Goal: Task Accomplishment & Management: Complete application form

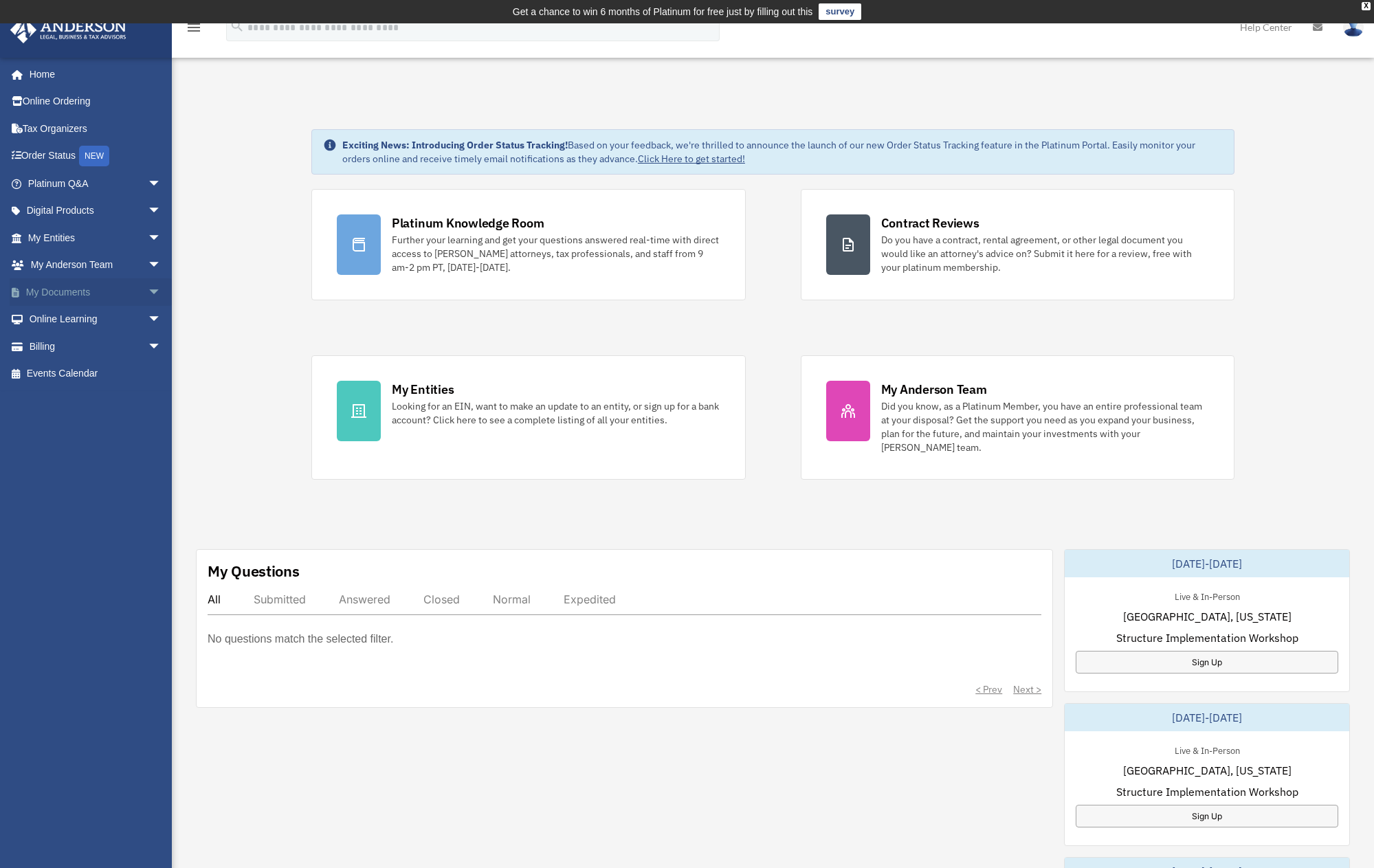
click at [131, 289] on link "My Documents arrow_drop_down" at bounding box center [96, 292] width 172 height 28
click at [148, 290] on span "arrow_drop_down" at bounding box center [162, 292] width 28 height 28
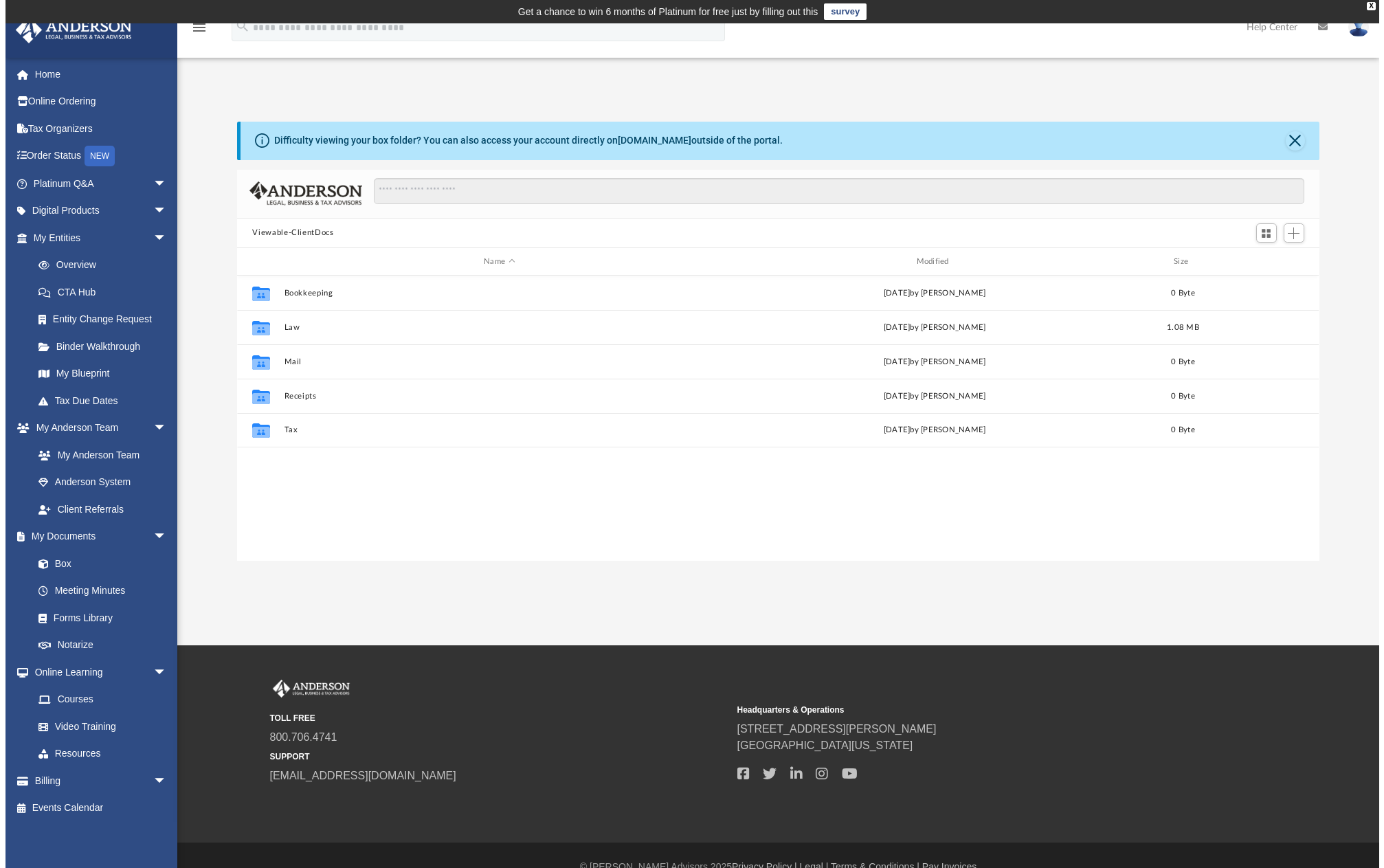
scroll to position [303, 1071]
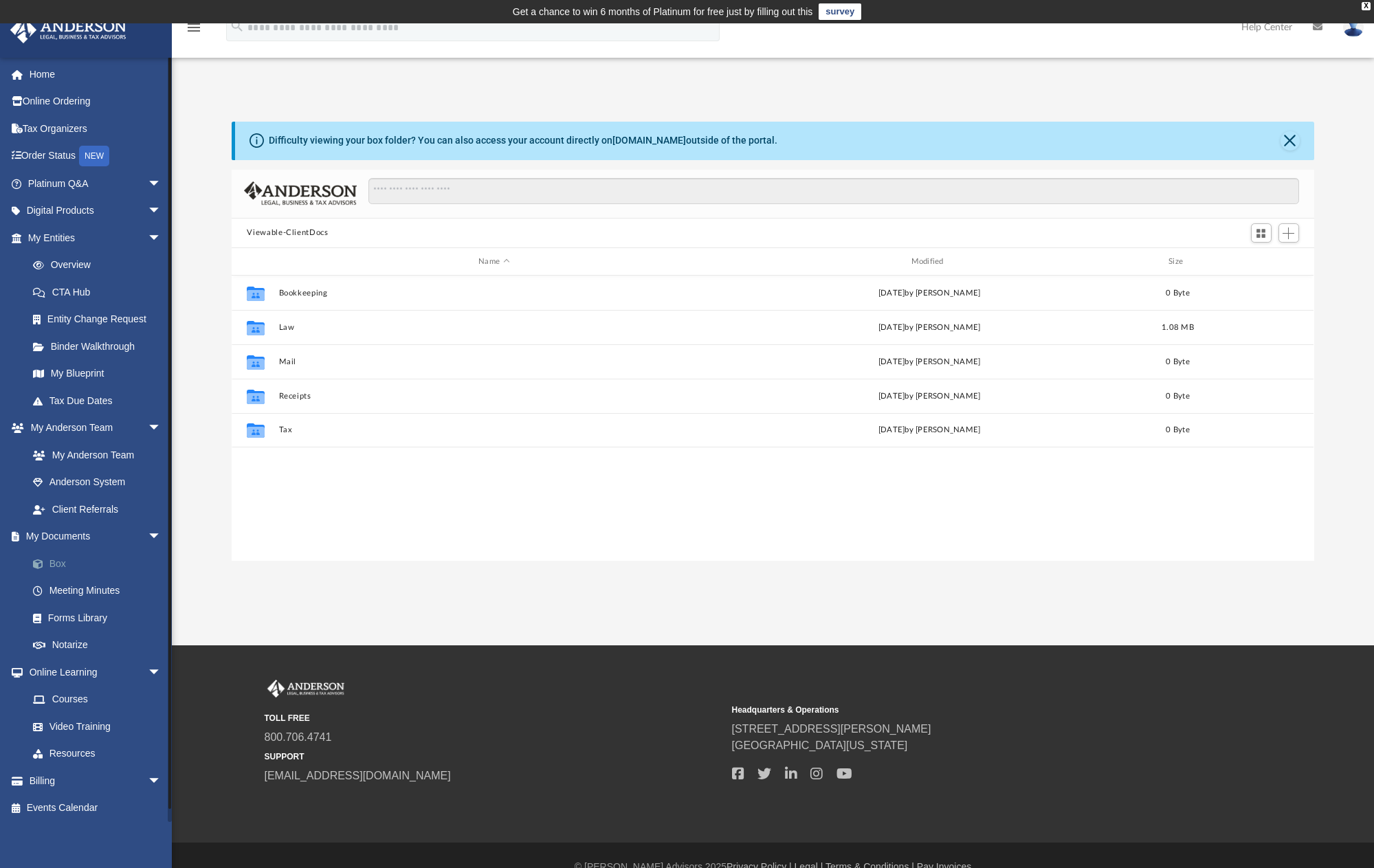
click at [64, 560] on link "Box" at bounding box center [100, 564] width 163 height 28
click at [1366, 8] on div "X" at bounding box center [1366, 5] width 9 height 8
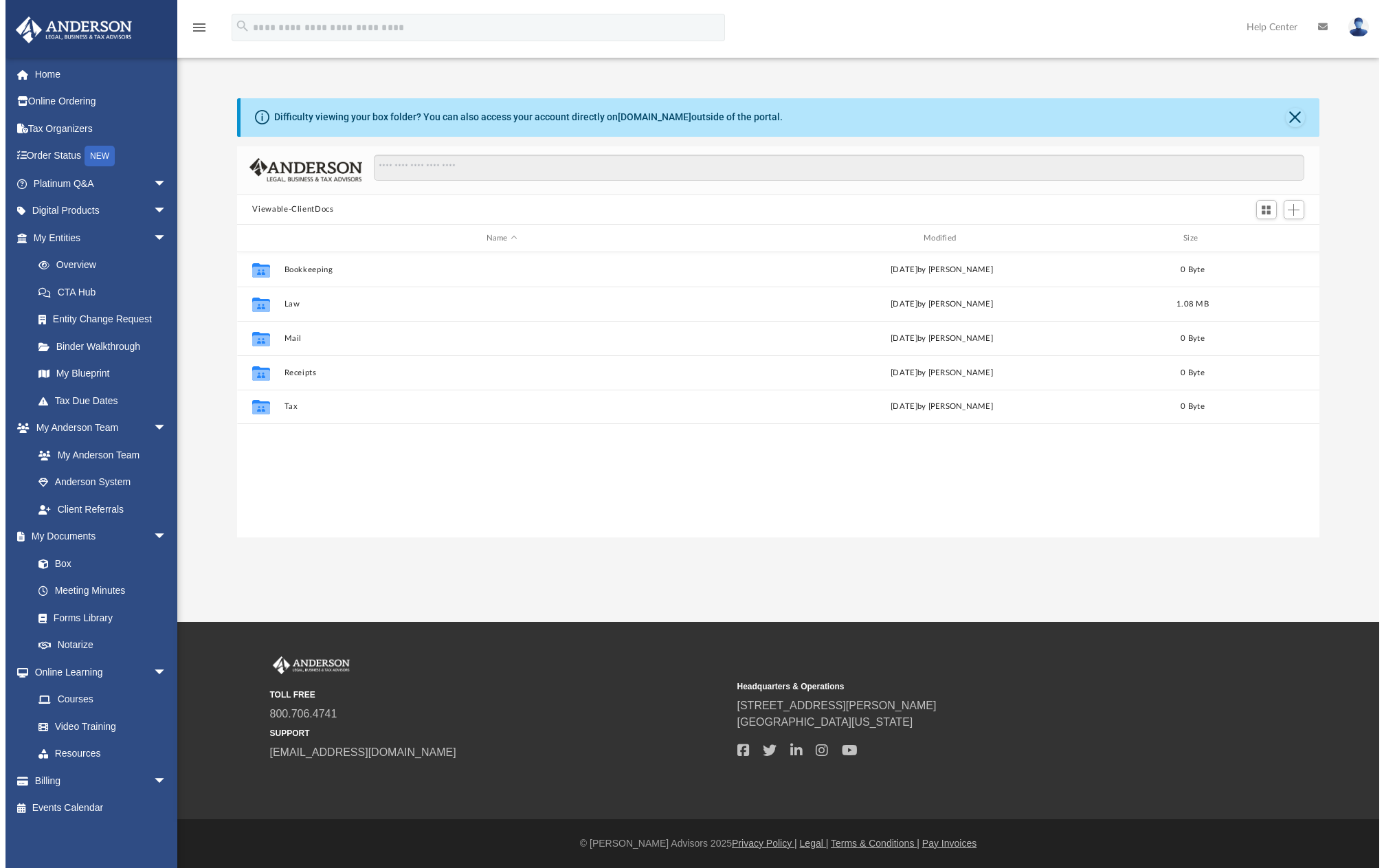
scroll to position [303, 1080]
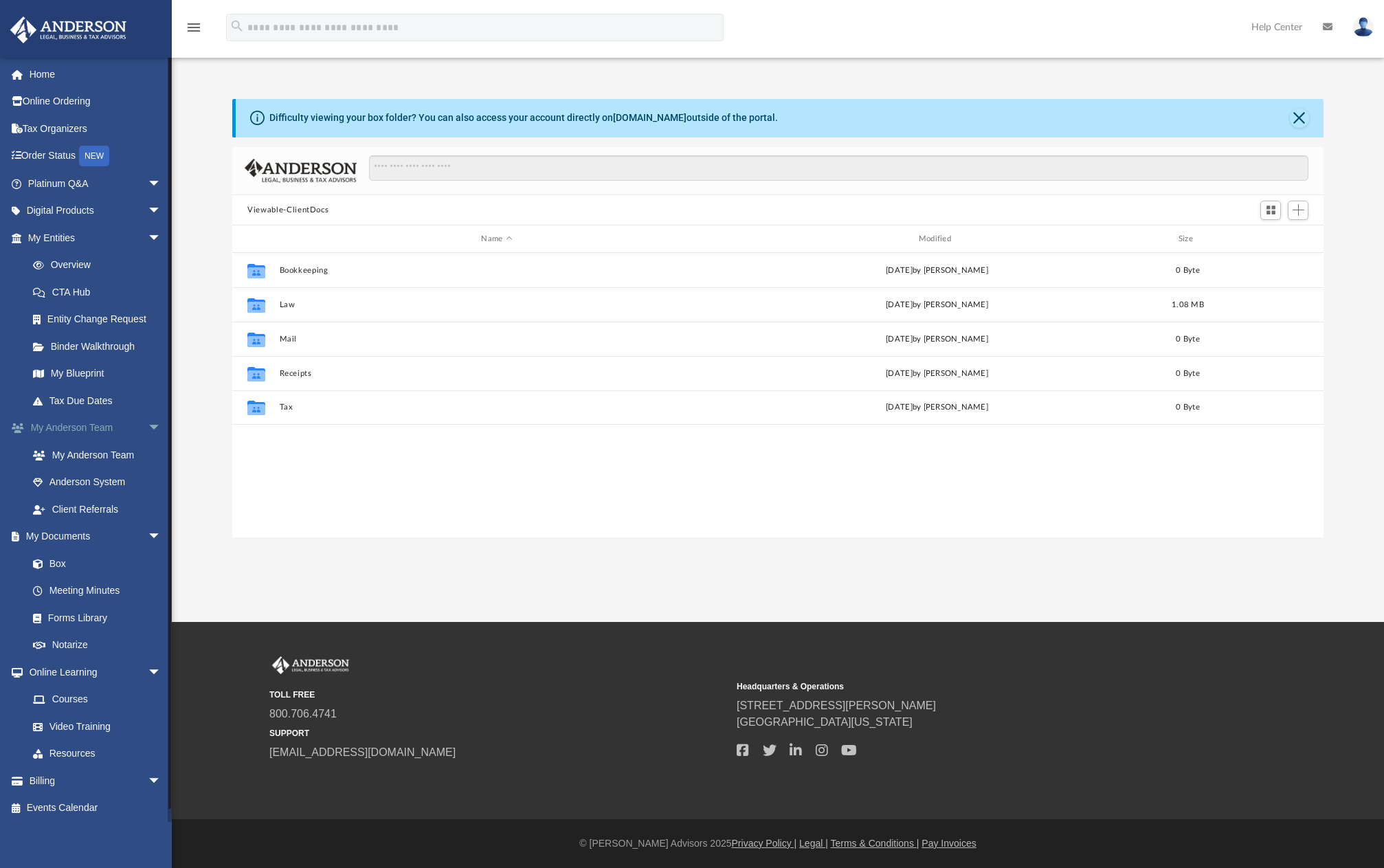
click at [148, 424] on span "arrow_drop_down" at bounding box center [162, 428] width 28 height 28
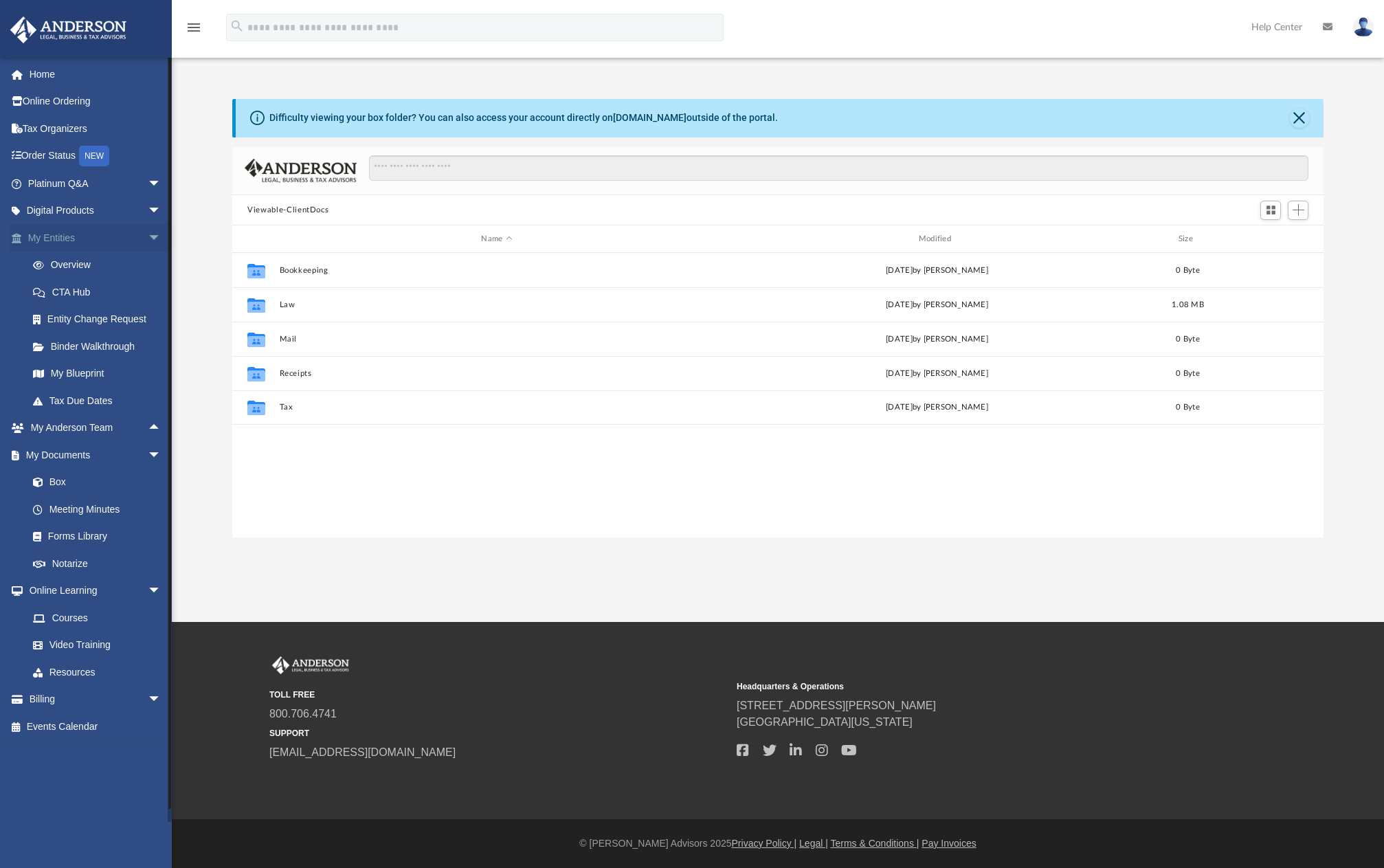
click at [148, 233] on span "arrow_drop_down" at bounding box center [162, 238] width 28 height 28
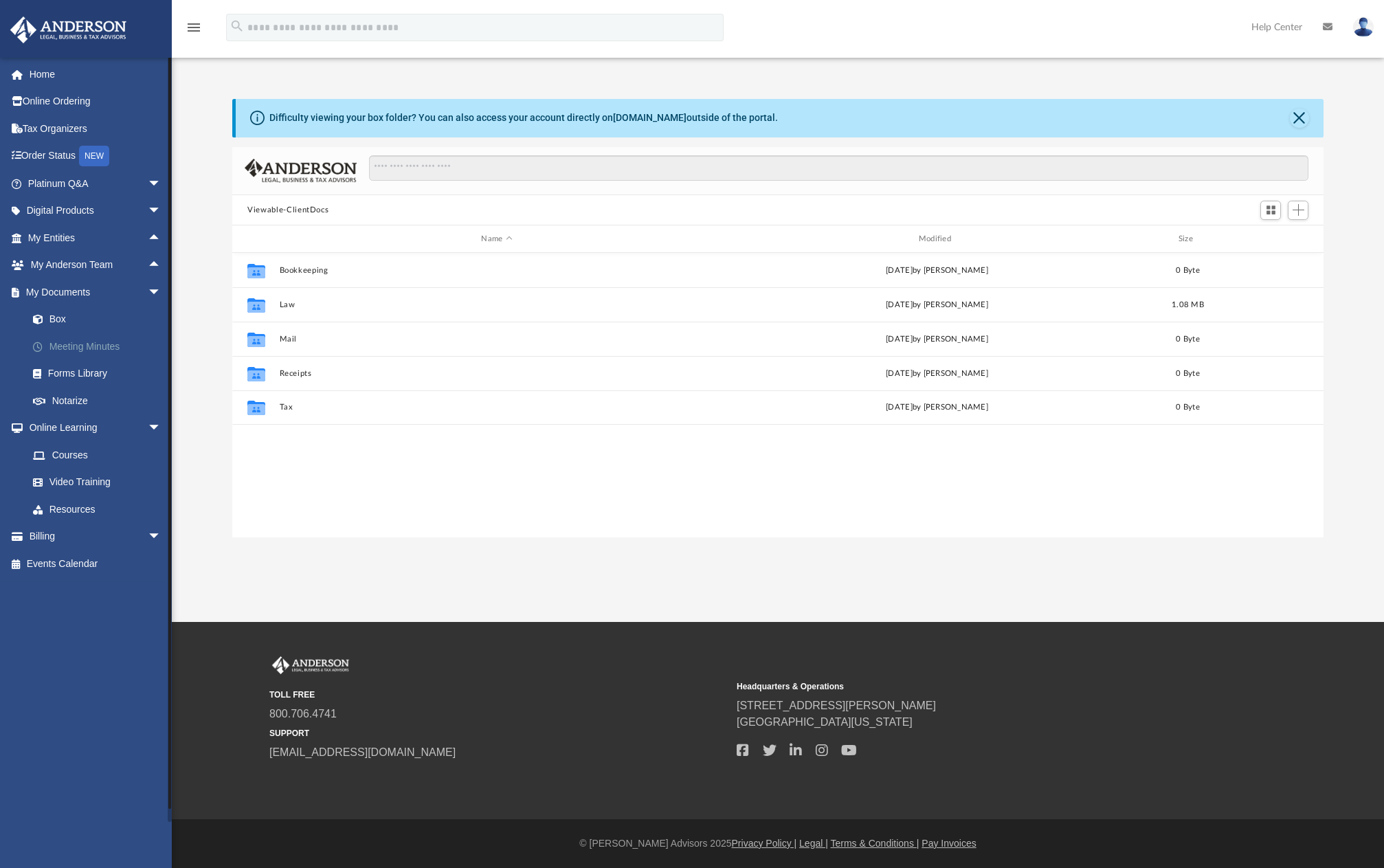
click at [112, 343] on link "Meeting Minutes" at bounding box center [100, 346] width 163 height 28
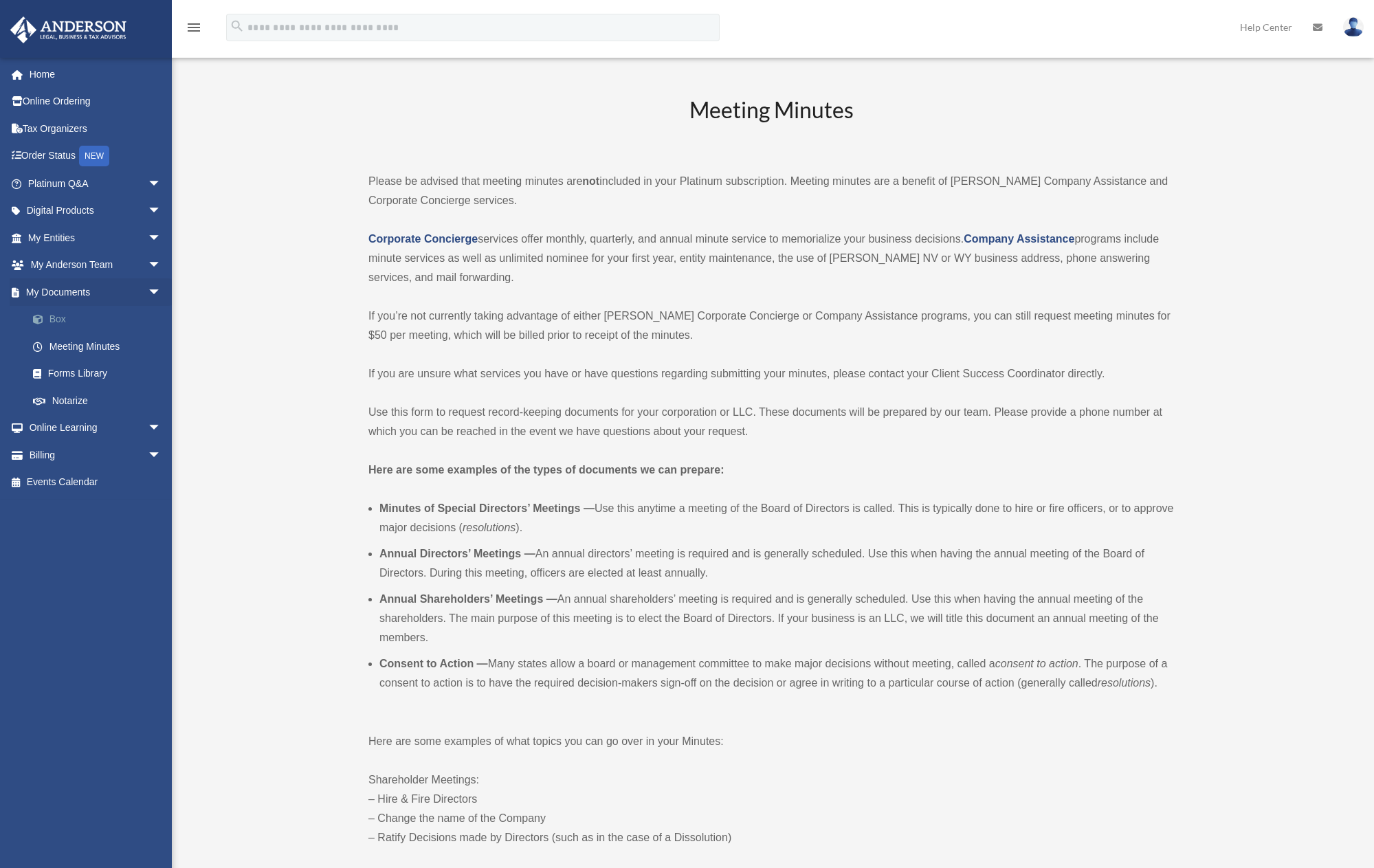
click at [63, 315] on link "Box" at bounding box center [100, 320] width 163 height 28
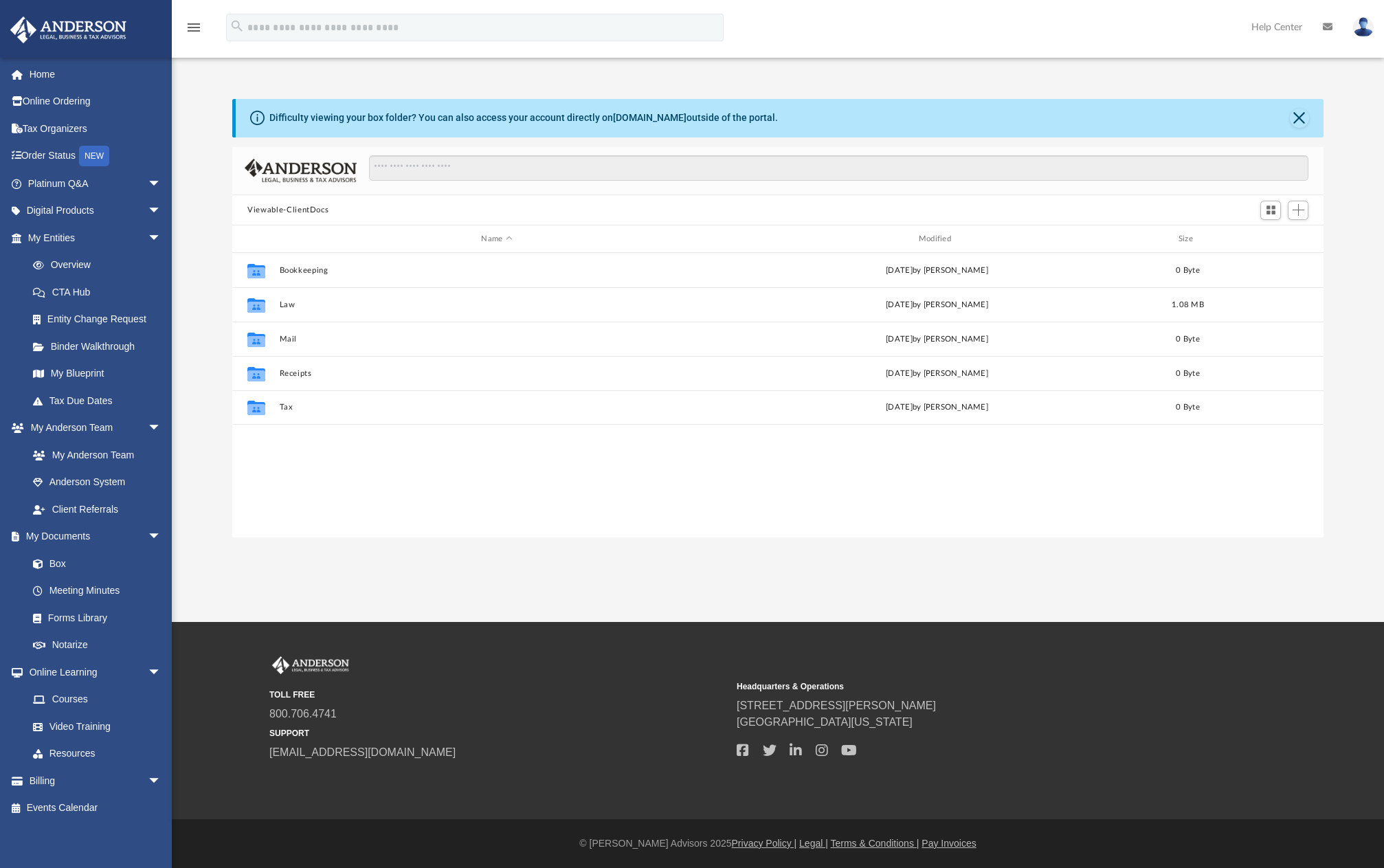
scroll to position [303, 1080]
click at [1297, 117] on button "Close" at bounding box center [1300, 118] width 19 height 19
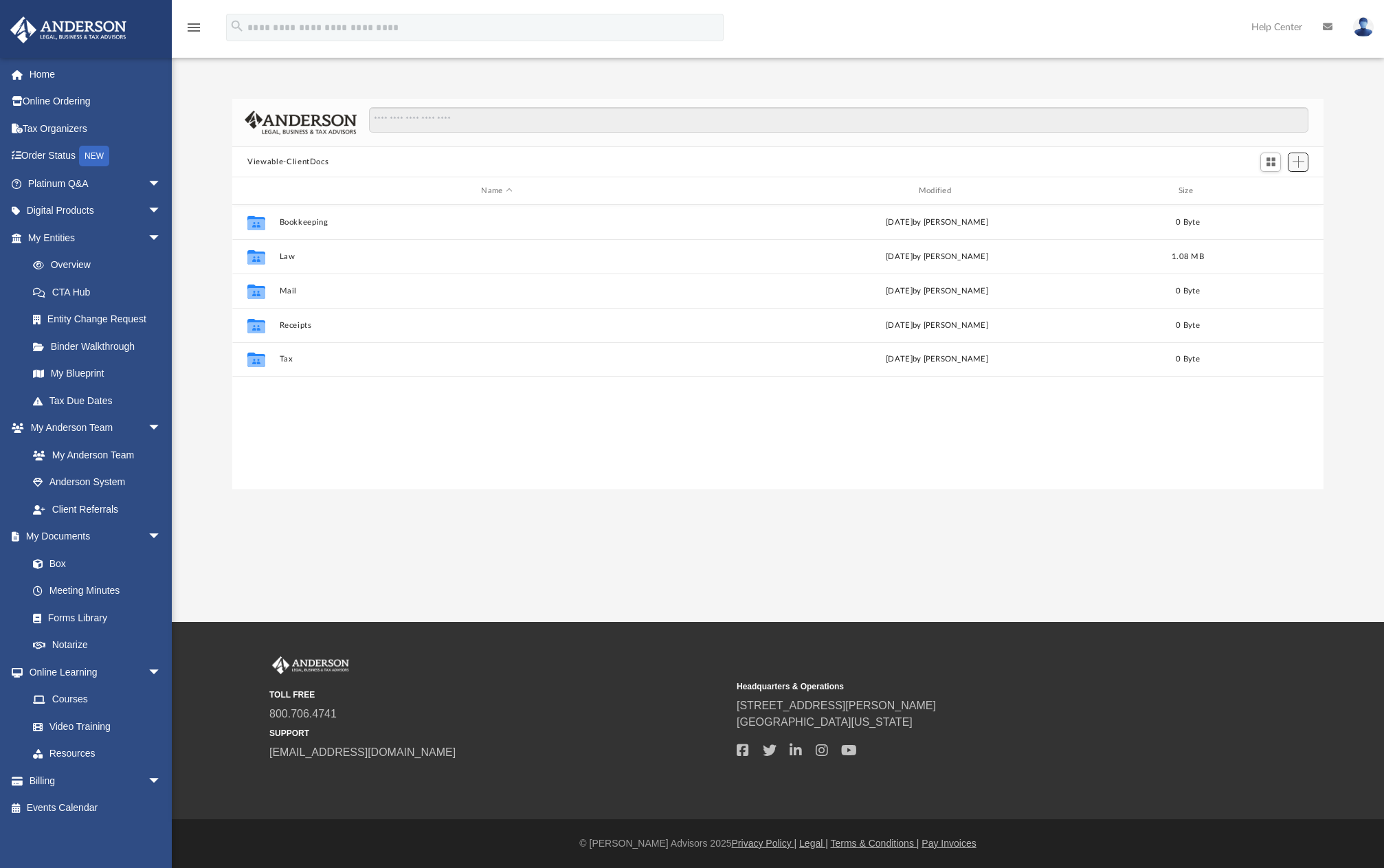
click at [1301, 161] on span "Add" at bounding box center [1298, 161] width 11 height 11
click at [1275, 210] on li "New Folder" at bounding box center [1279, 211] width 44 height 15
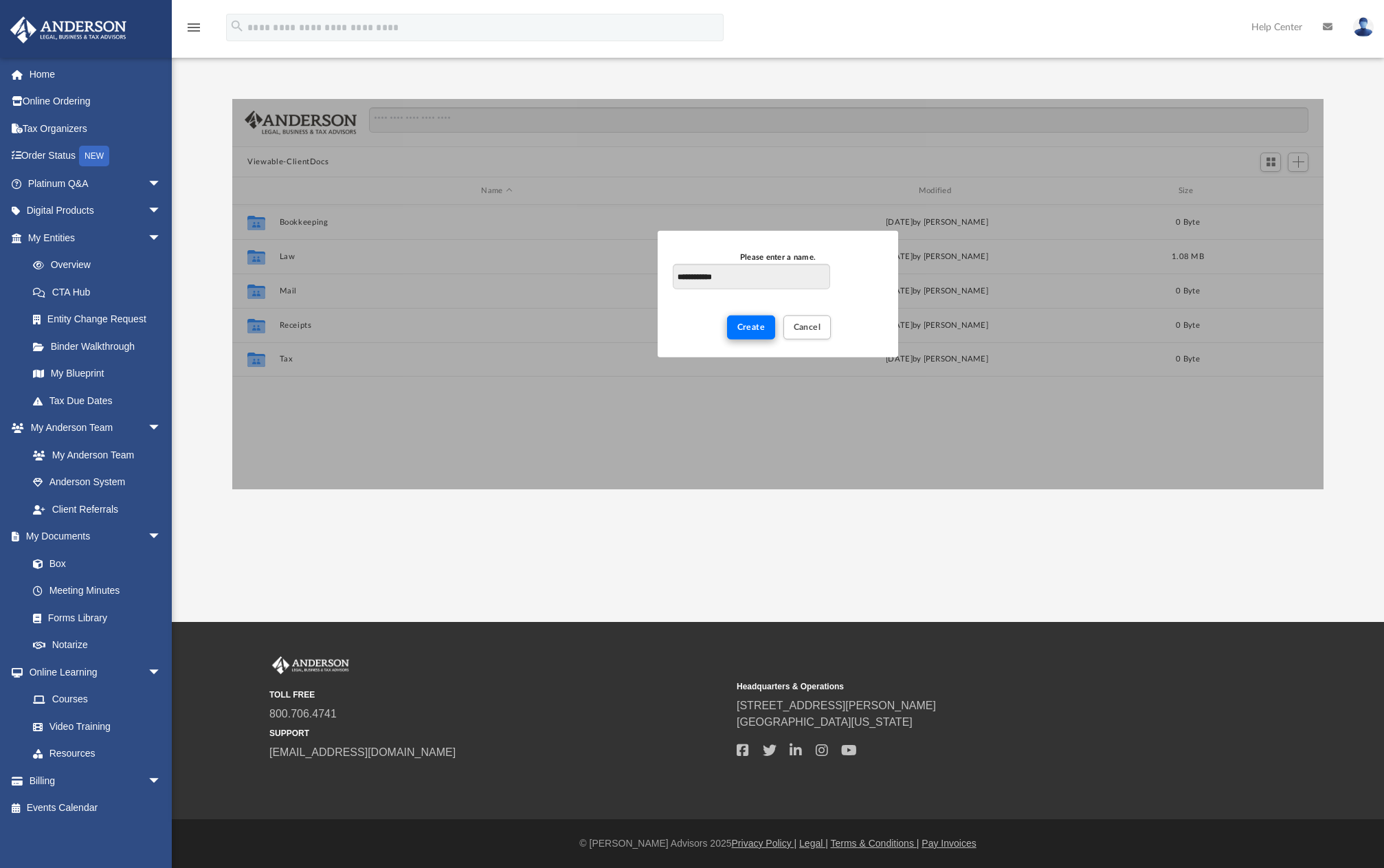
type input "**********"
click at [751, 321] on button "Create" at bounding box center [752, 328] width 49 height 24
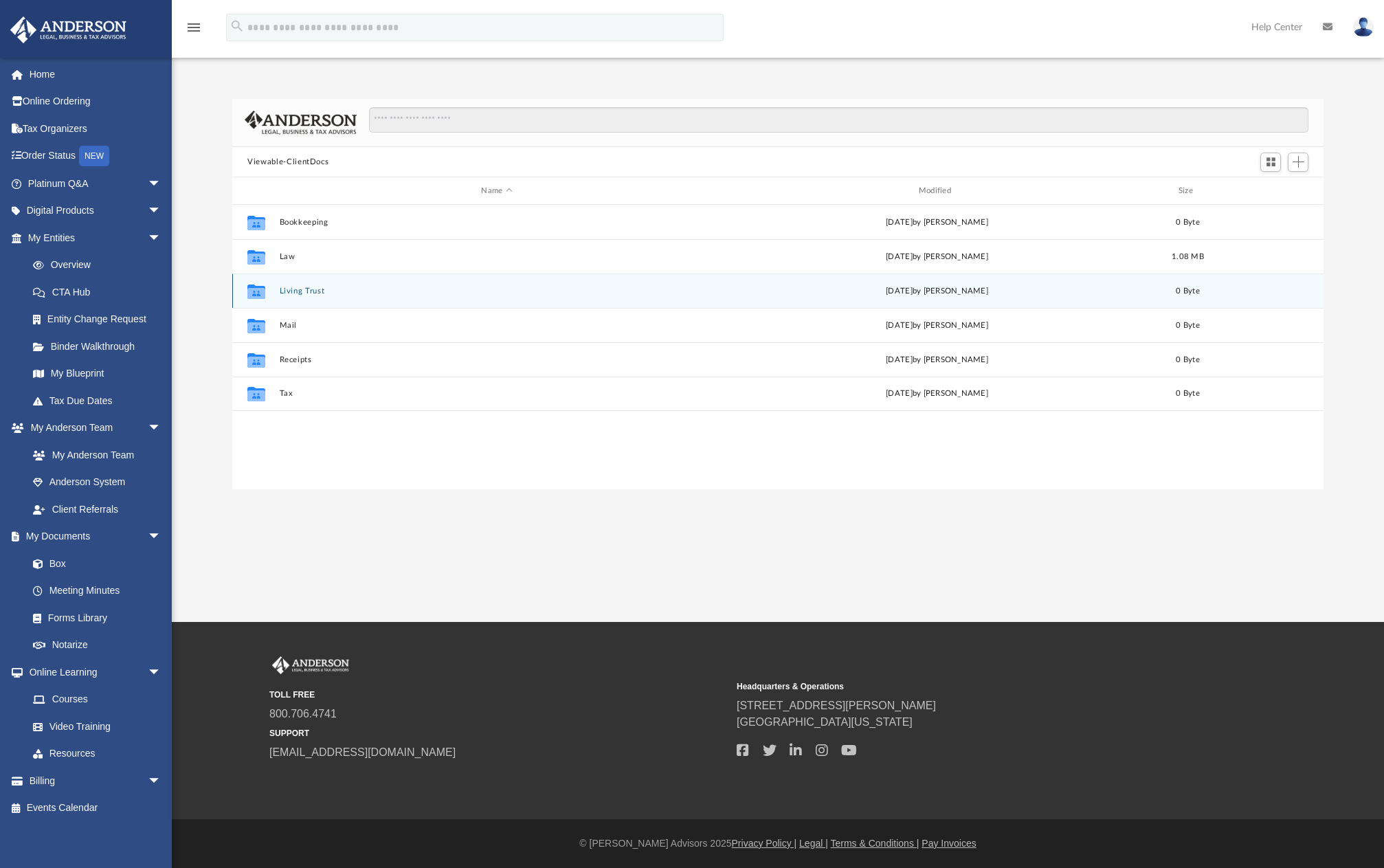
click at [428, 292] on button "Living Trust" at bounding box center [496, 290] width 434 height 9
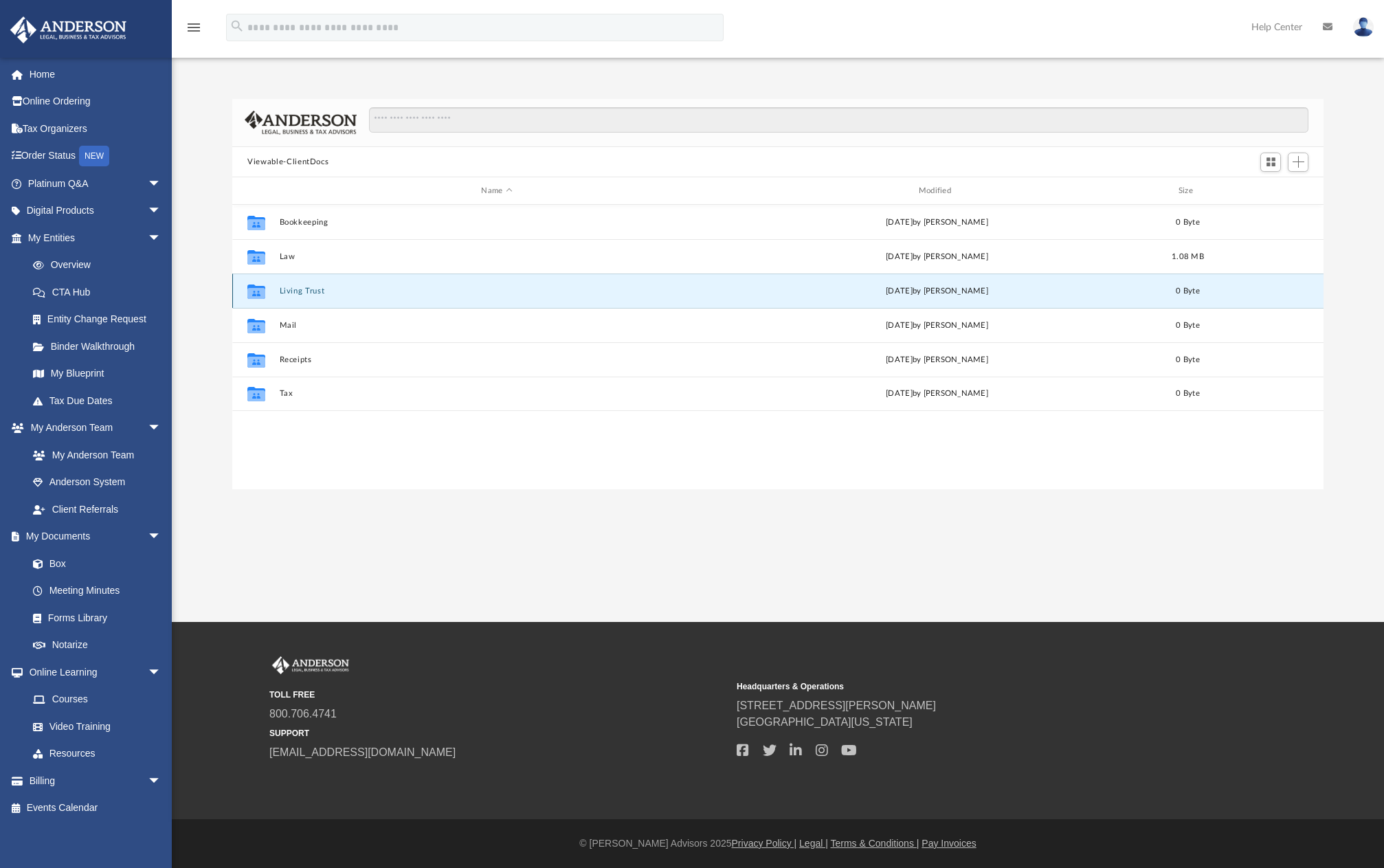
click at [428, 292] on button "Living Trust" at bounding box center [496, 290] width 434 height 9
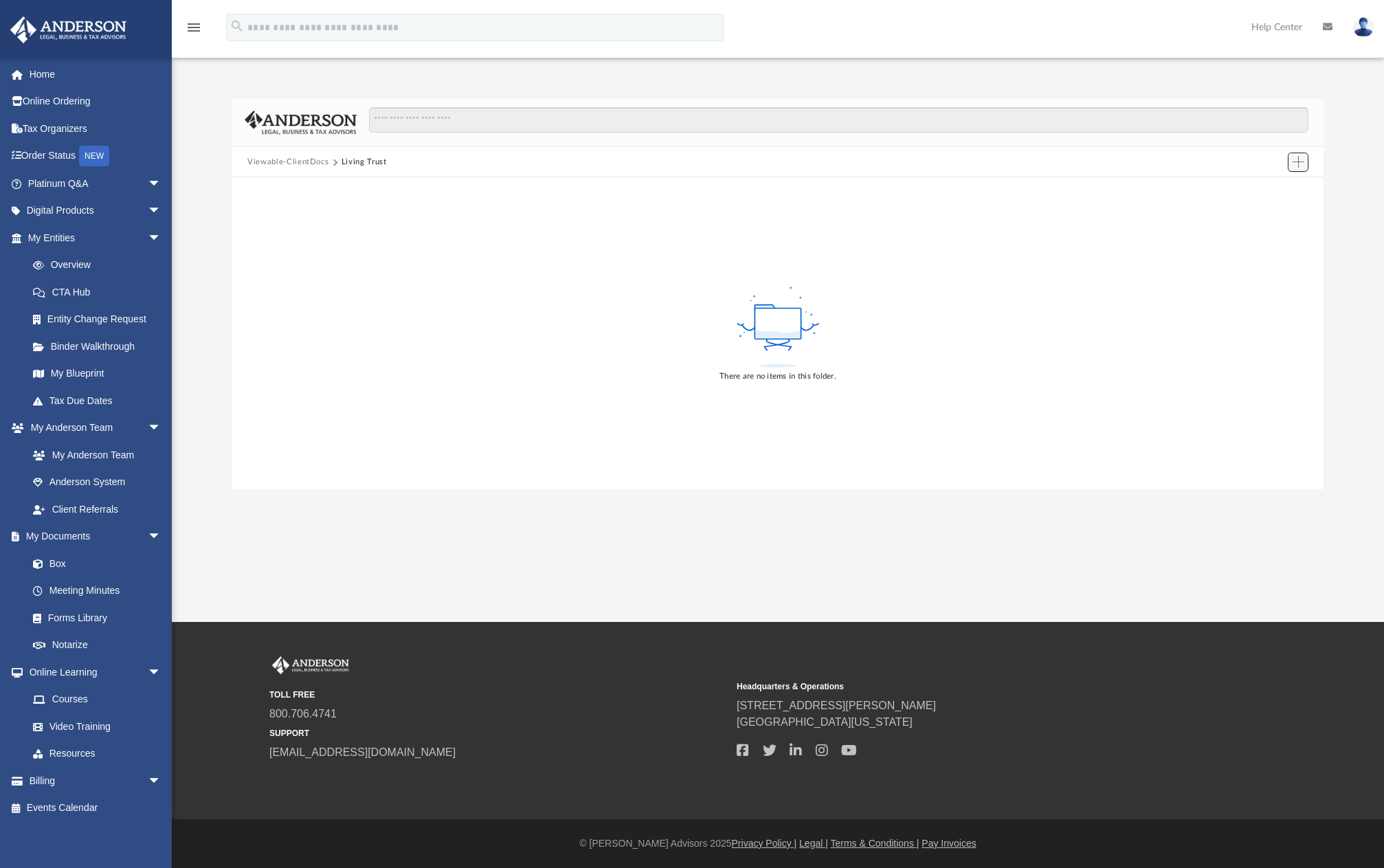
click at [1296, 158] on span "Add" at bounding box center [1298, 161] width 11 height 11
click at [1273, 190] on li "Upload" at bounding box center [1279, 190] width 44 height 15
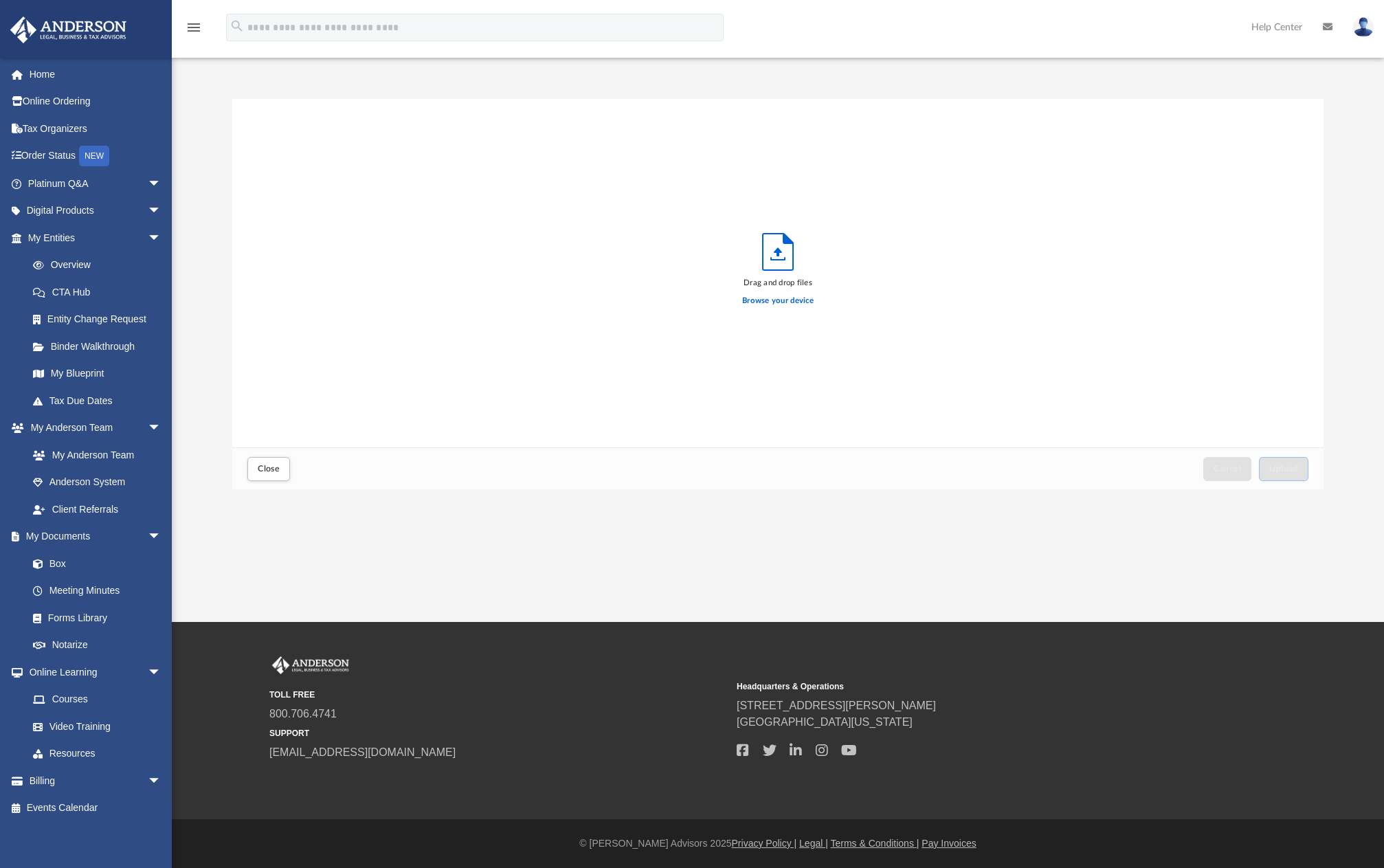
scroll to position [338, 1080]
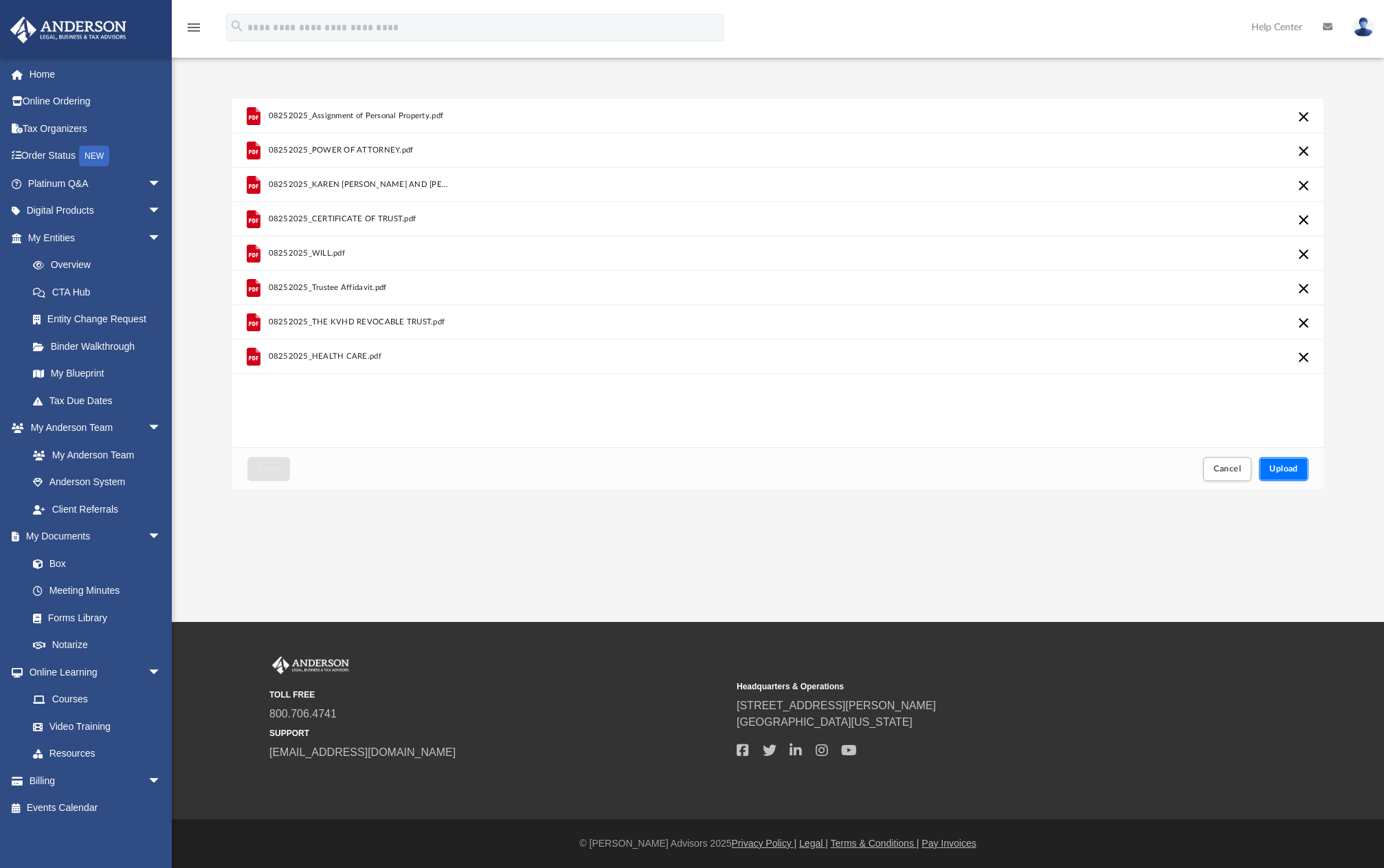
click at [1289, 469] on span "Upload" at bounding box center [1283, 468] width 29 height 8
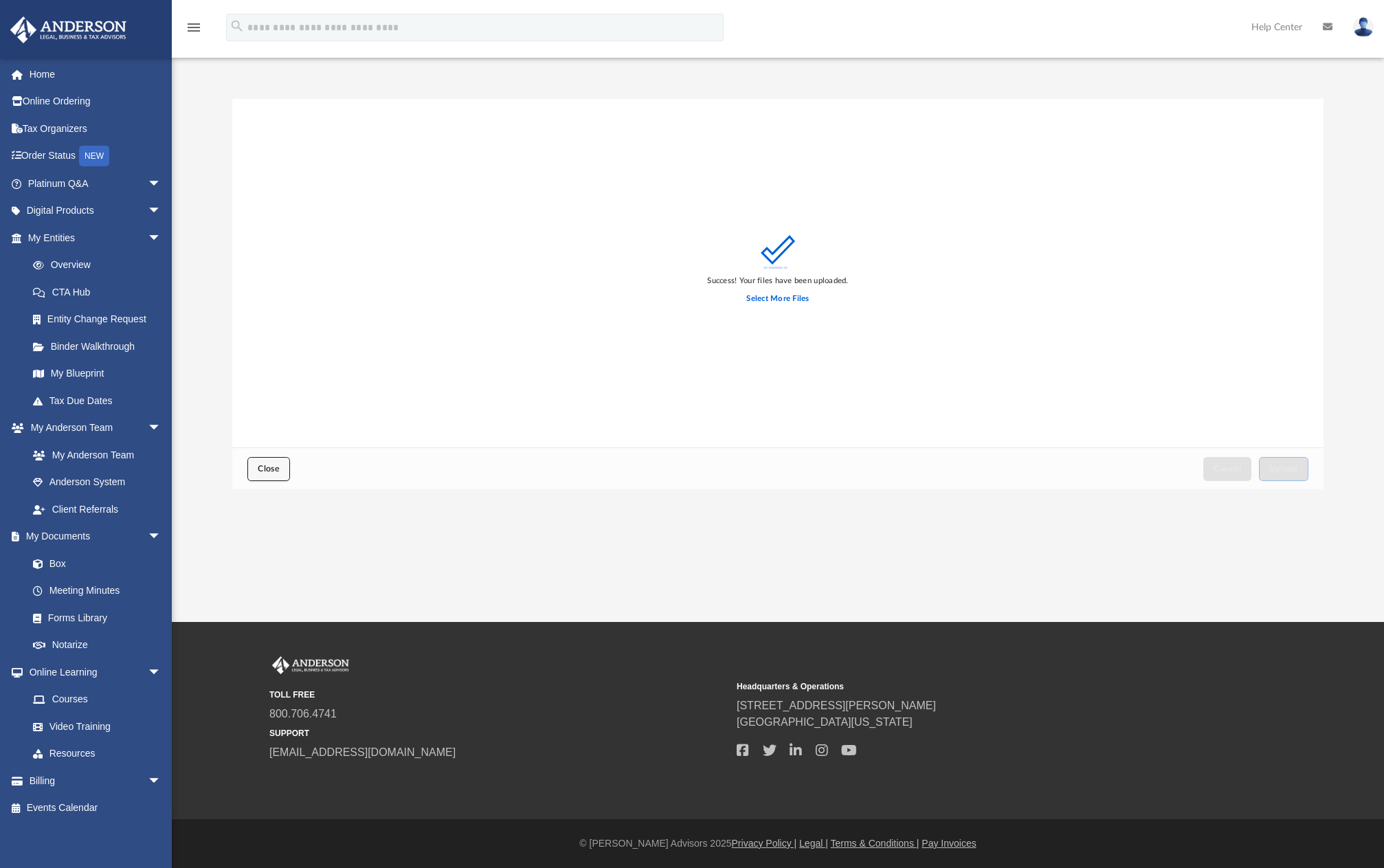
click at [279, 470] on span "Close" at bounding box center [268, 468] width 22 height 8
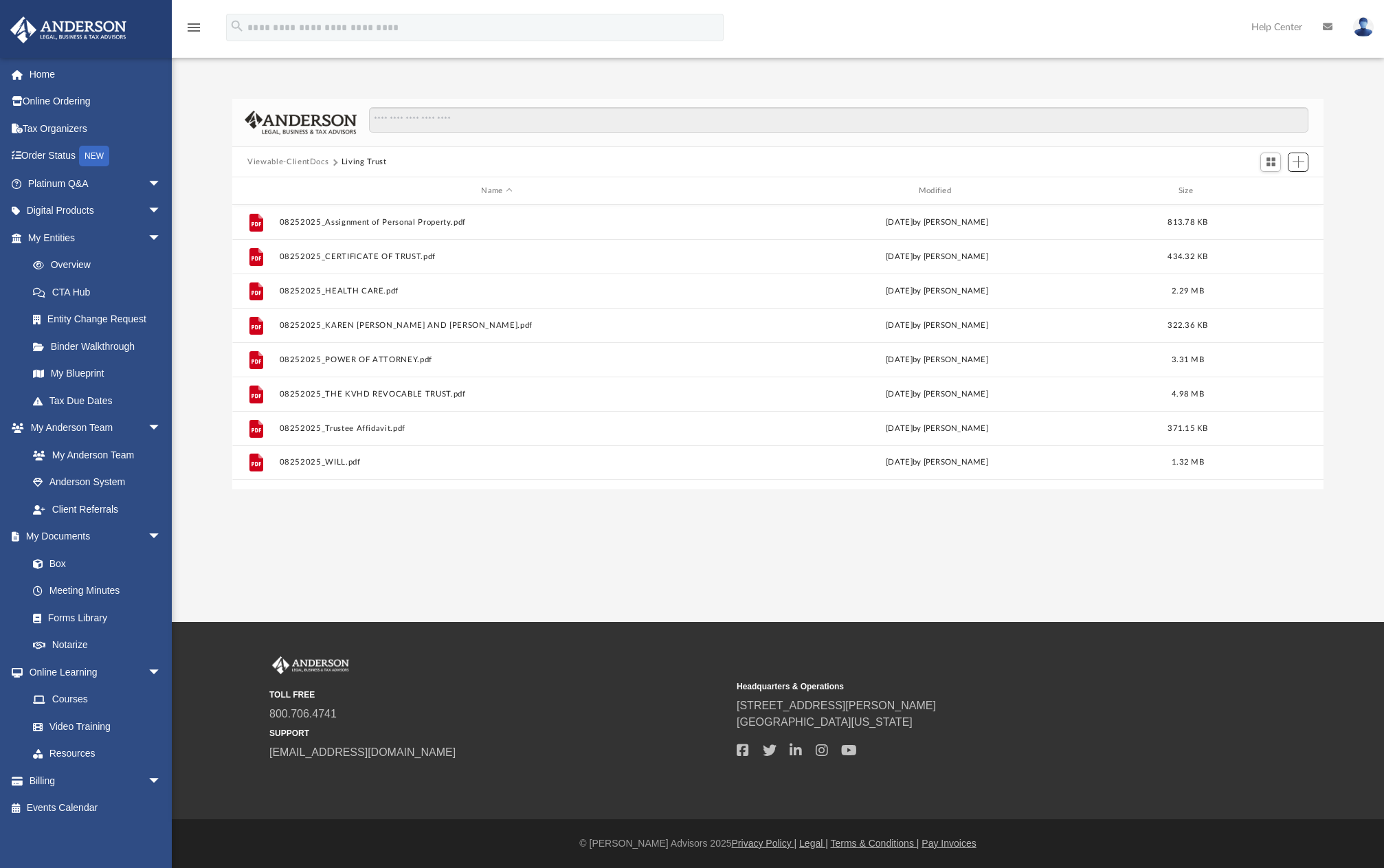
scroll to position [303, 1080]
click at [312, 158] on button "Viewable-ClientDocs" at bounding box center [287, 162] width 81 height 12
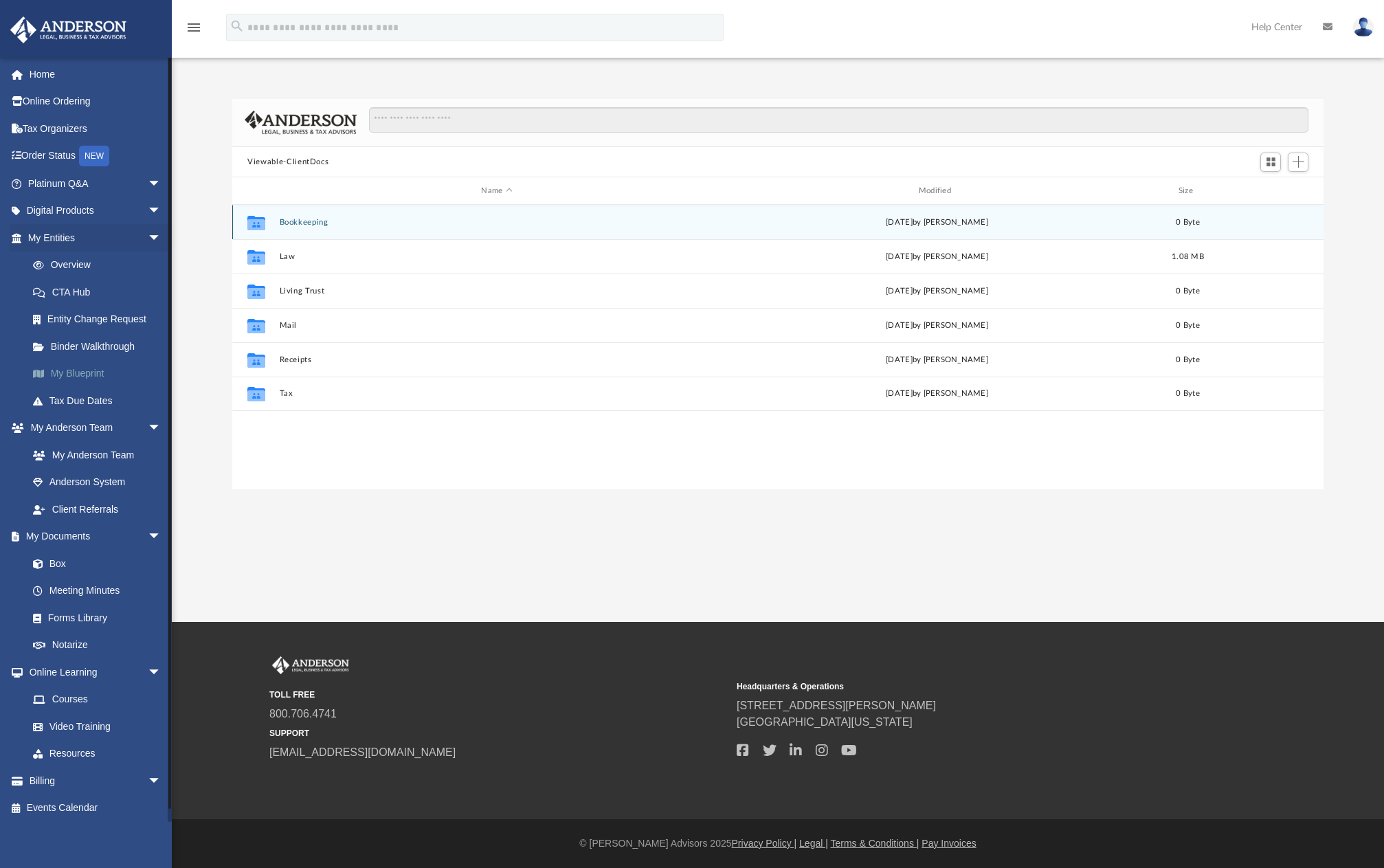
scroll to position [3, 0]
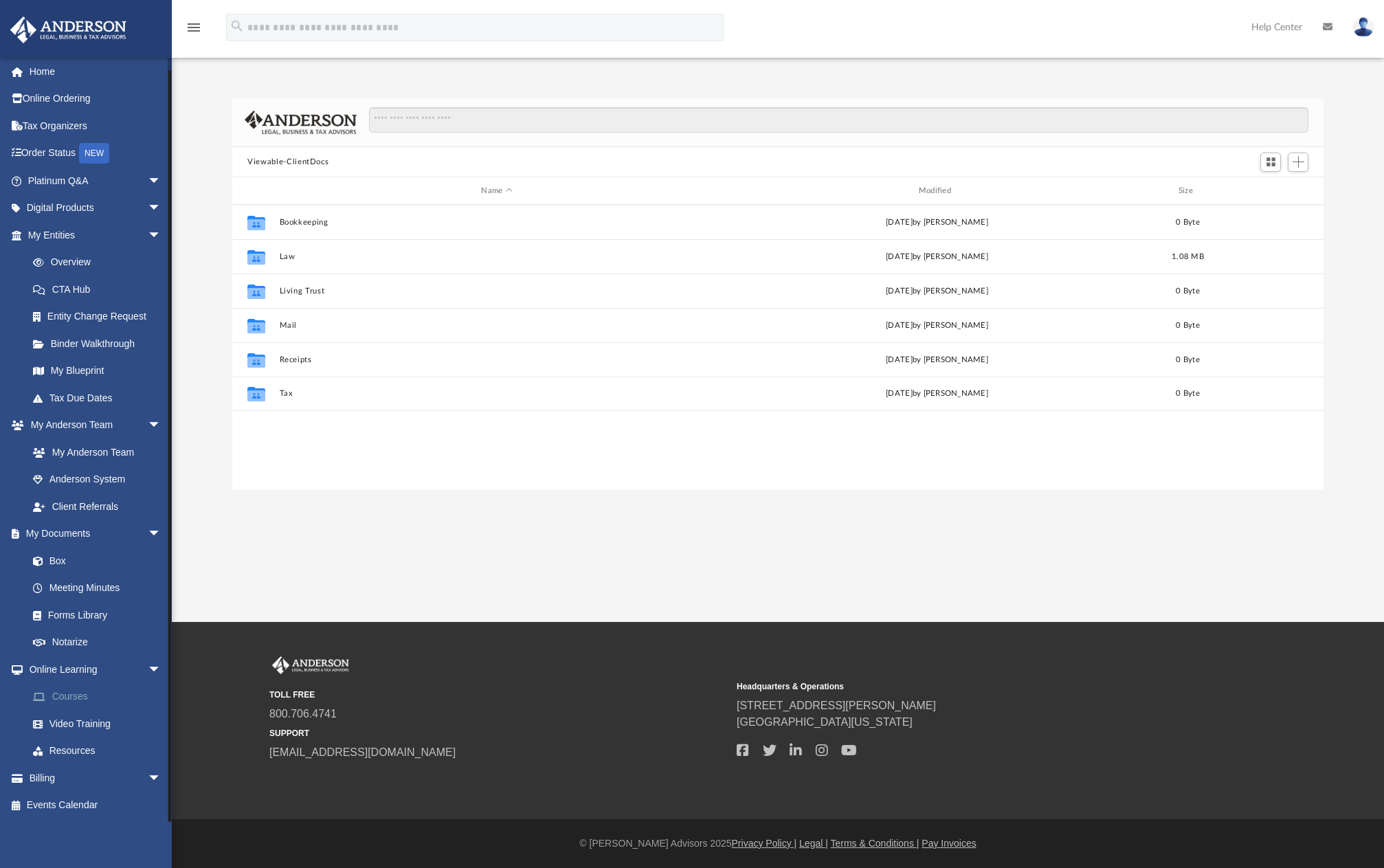
click at [70, 691] on link "Courses" at bounding box center [100, 697] width 163 height 28
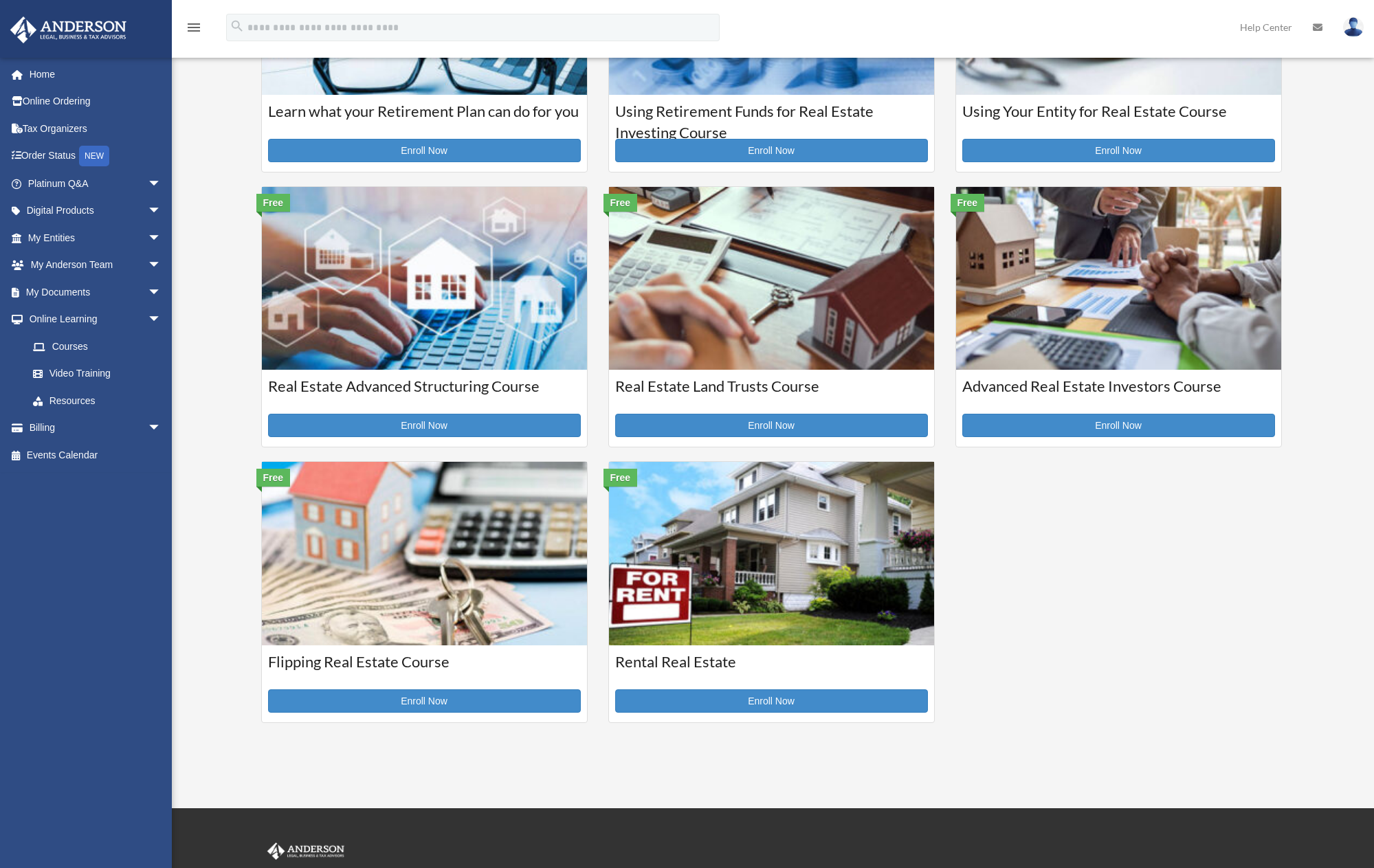
scroll to position [275, 0]
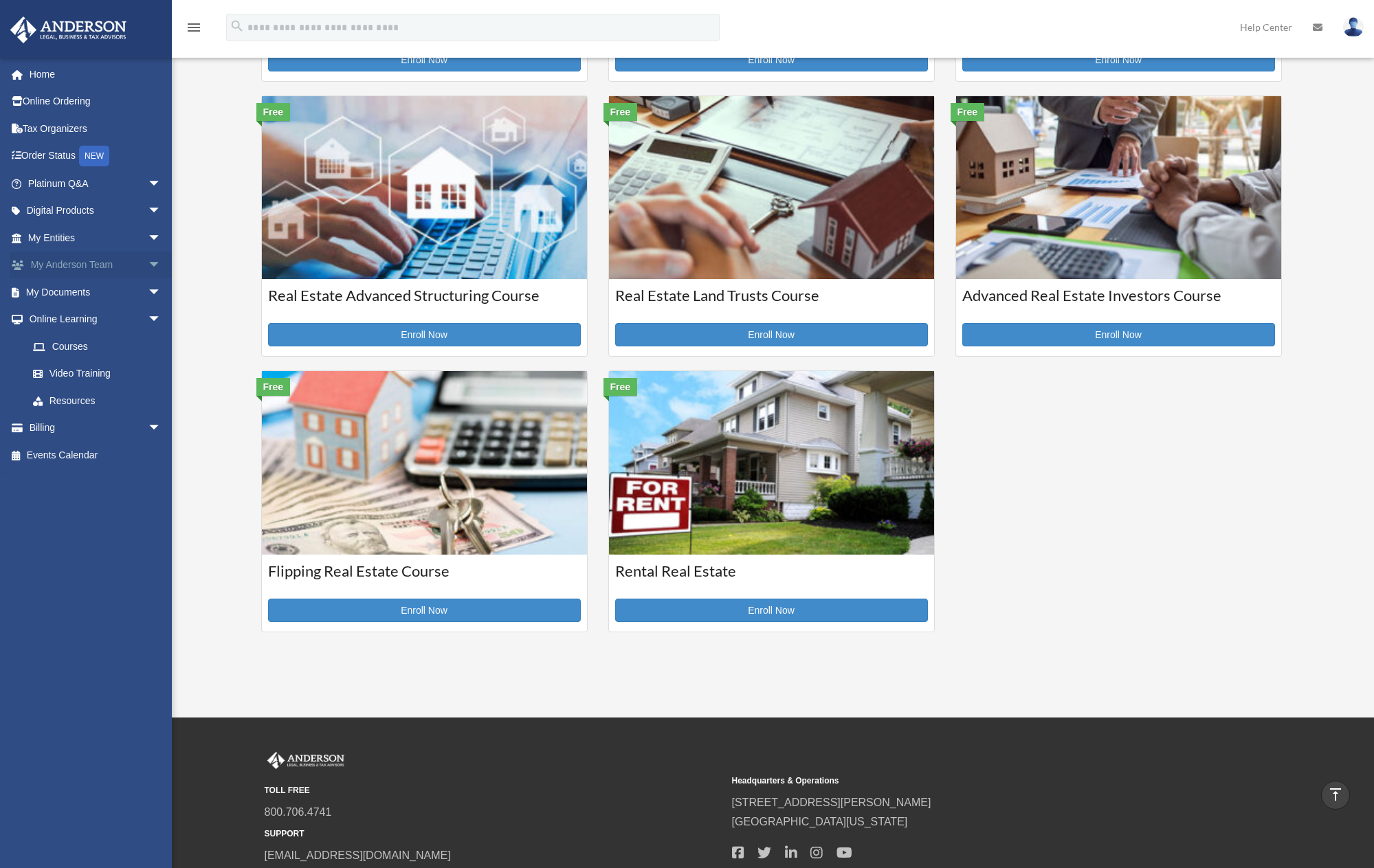
click at [103, 268] on link "My Anderson Team arrow_drop_down" at bounding box center [96, 265] width 172 height 28
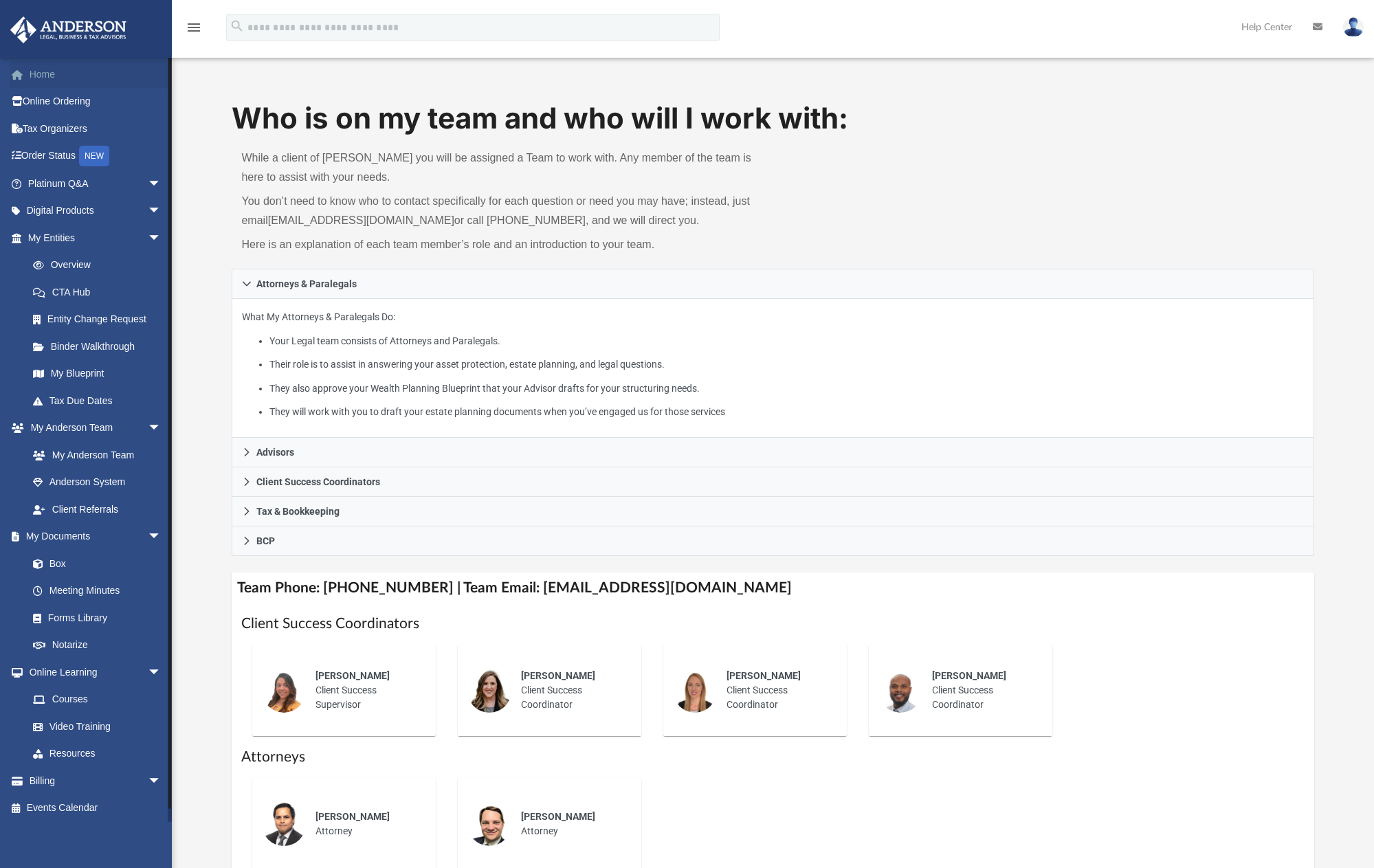
click at [44, 81] on link "Home" at bounding box center [96, 75] width 172 height 28
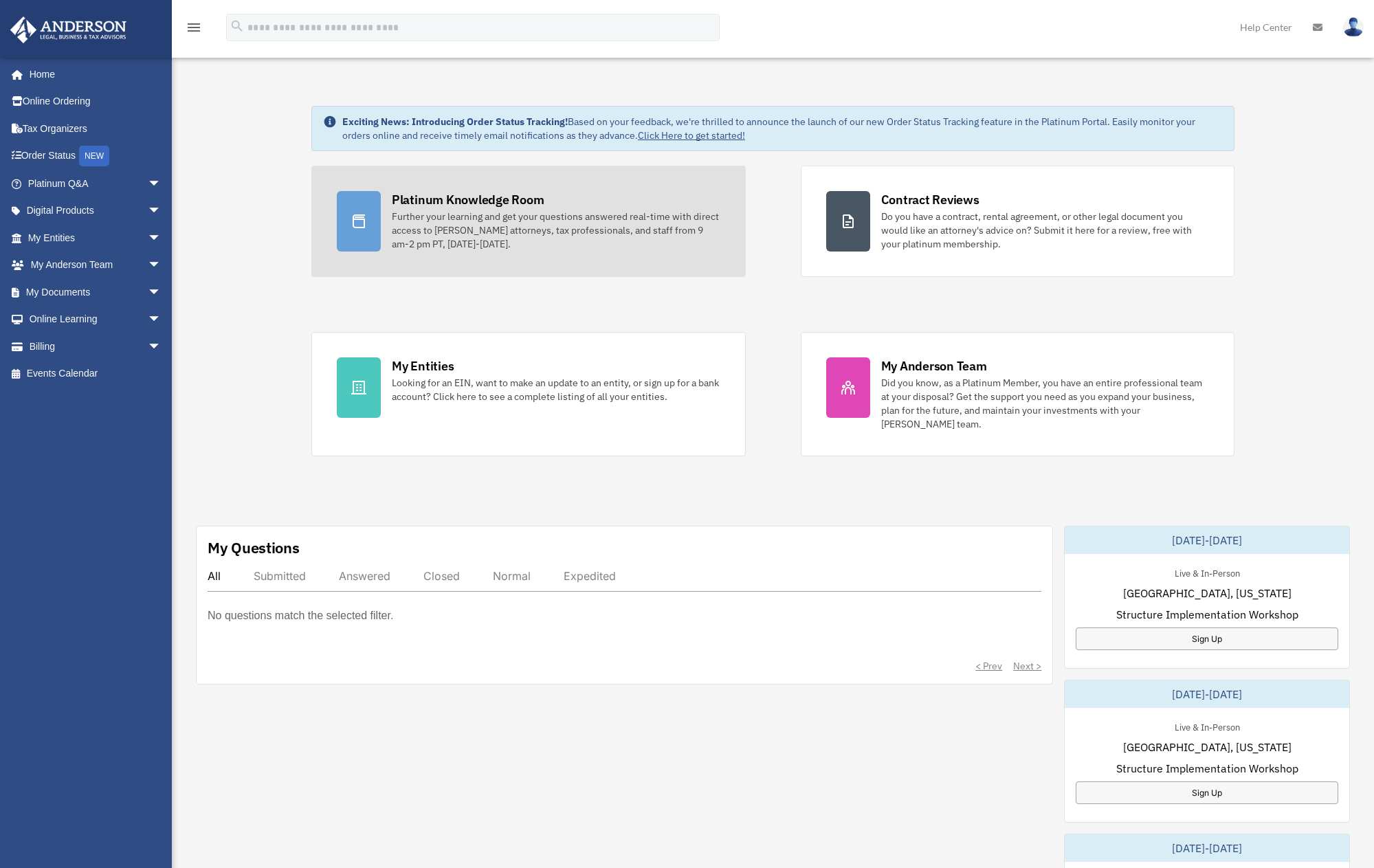
click at [419, 208] on div "Platinum Knowledge Room" at bounding box center [467, 200] width 152 height 17
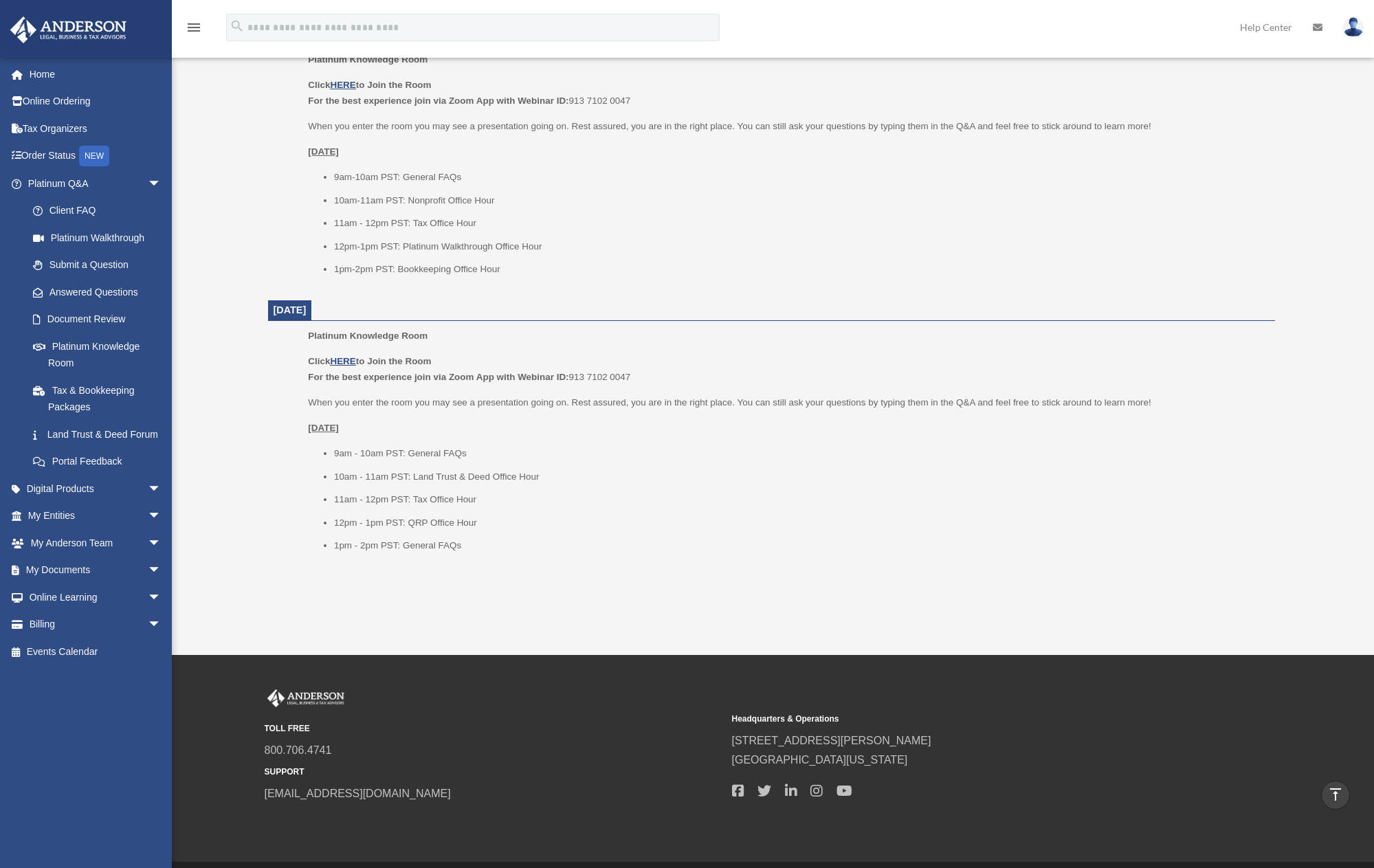
scroll to position [1503, 0]
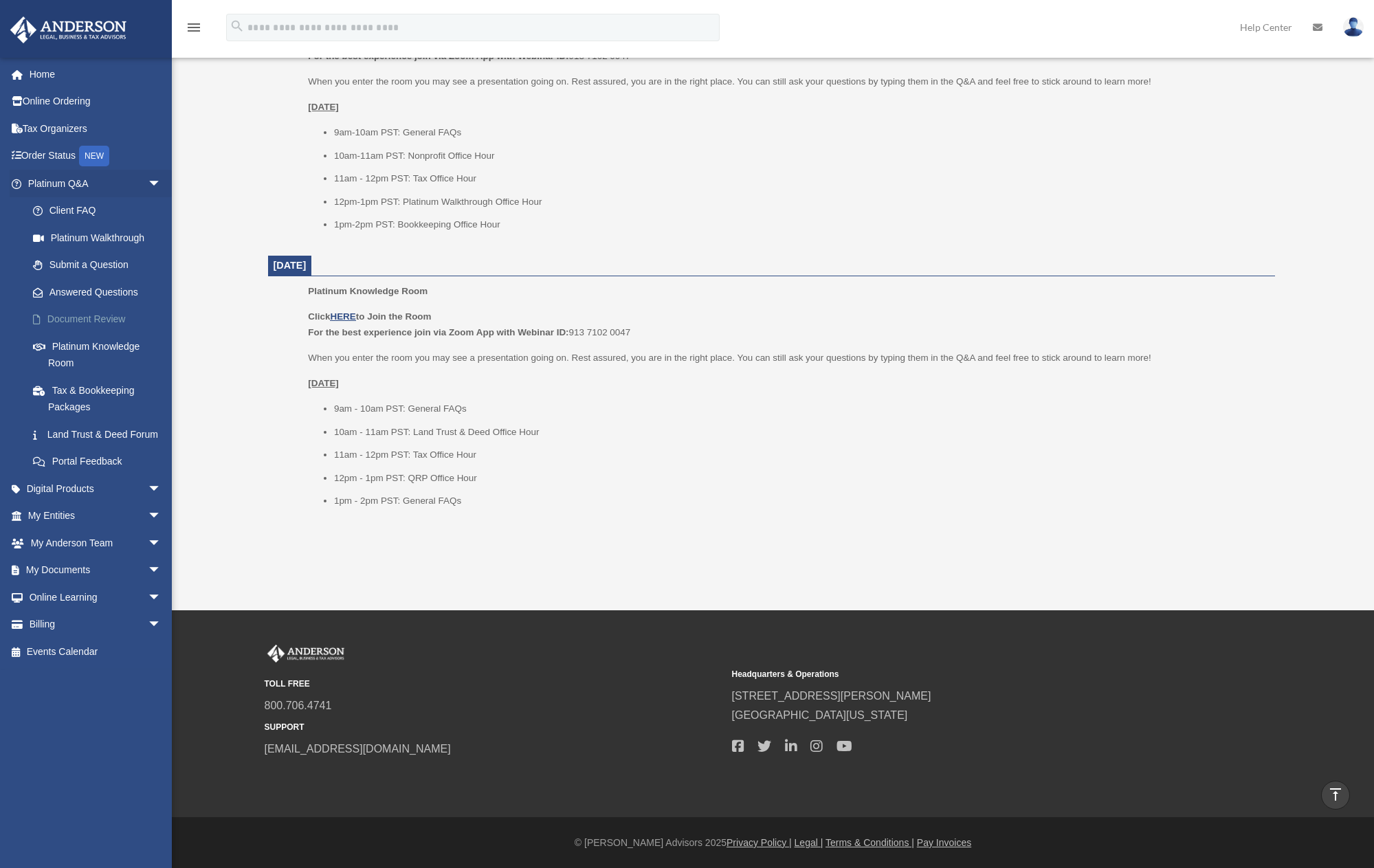
click at [93, 322] on link "Document Review" at bounding box center [100, 320] width 163 height 28
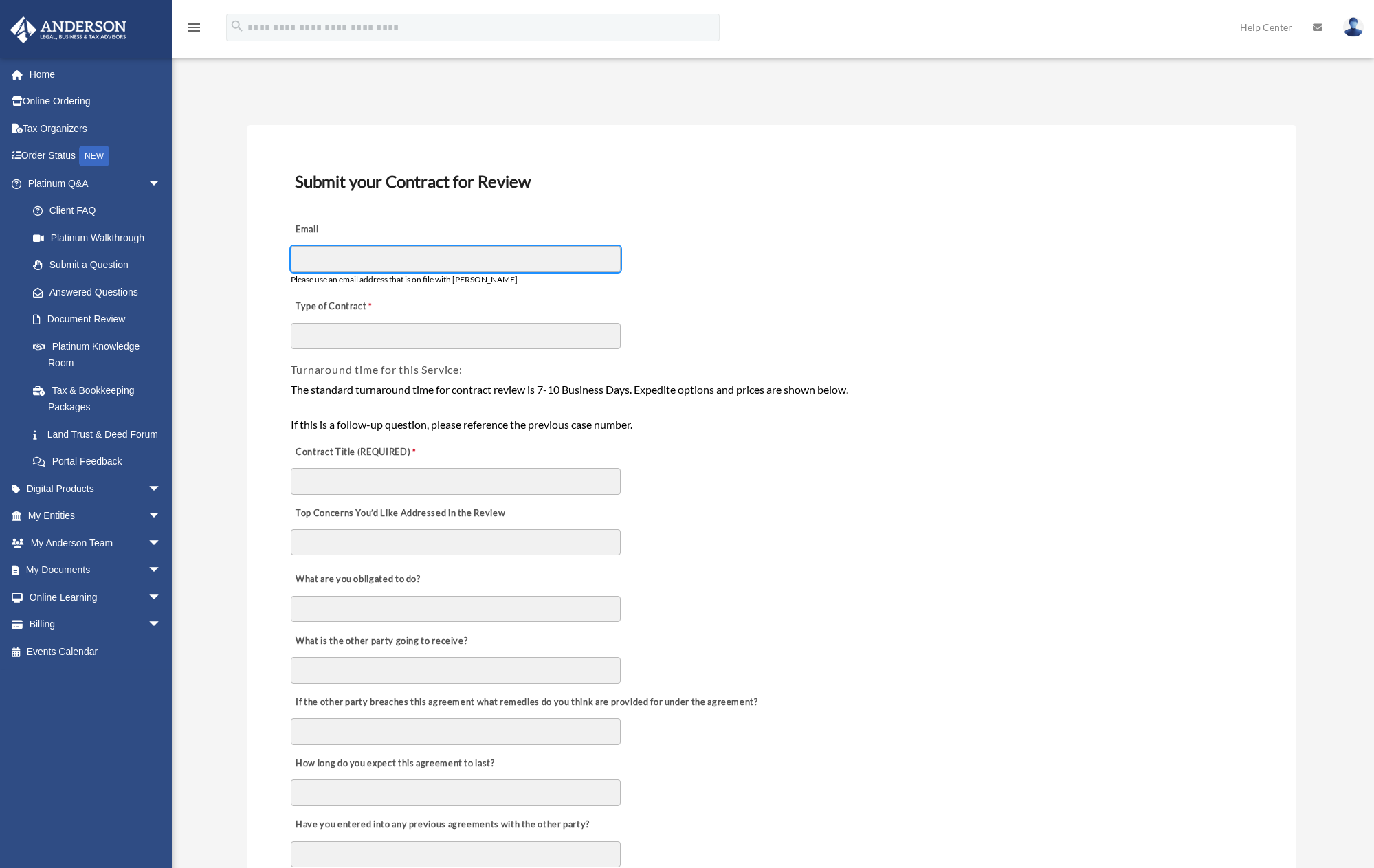
click at [363, 254] on input "Email" at bounding box center [455, 259] width 330 height 26
type input "**********"
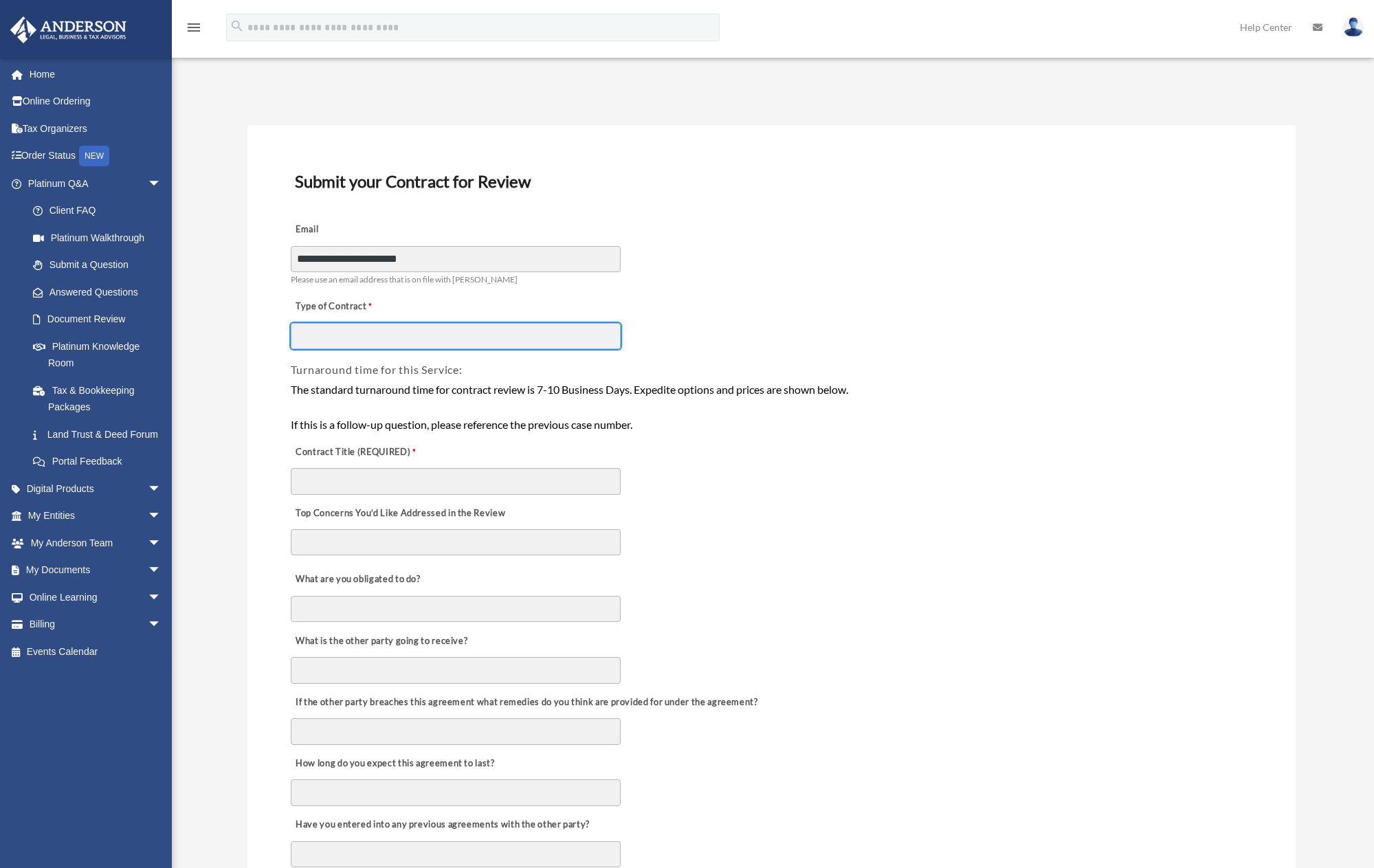
type input "*"
type input "**********"
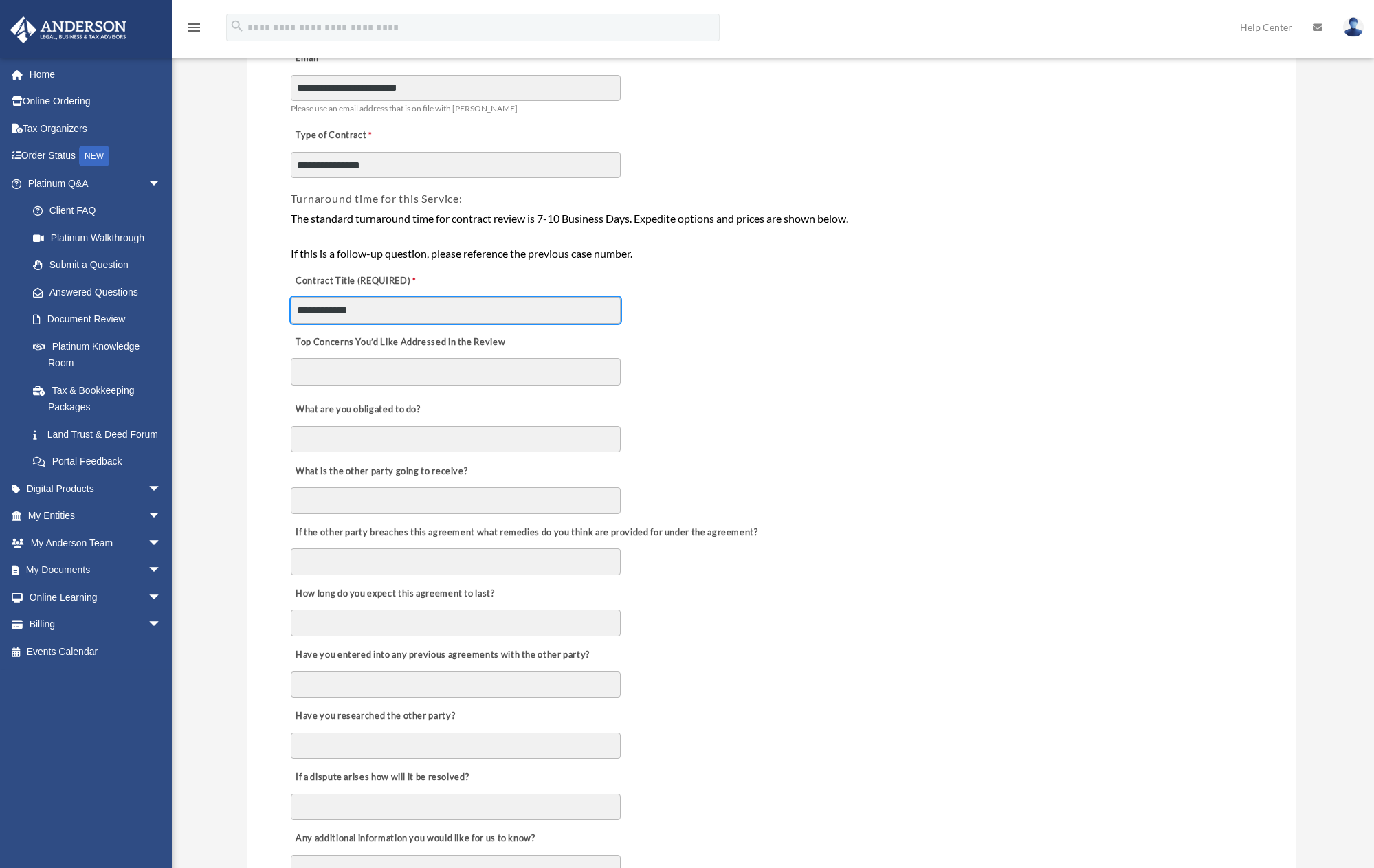
scroll to position [206, 0]
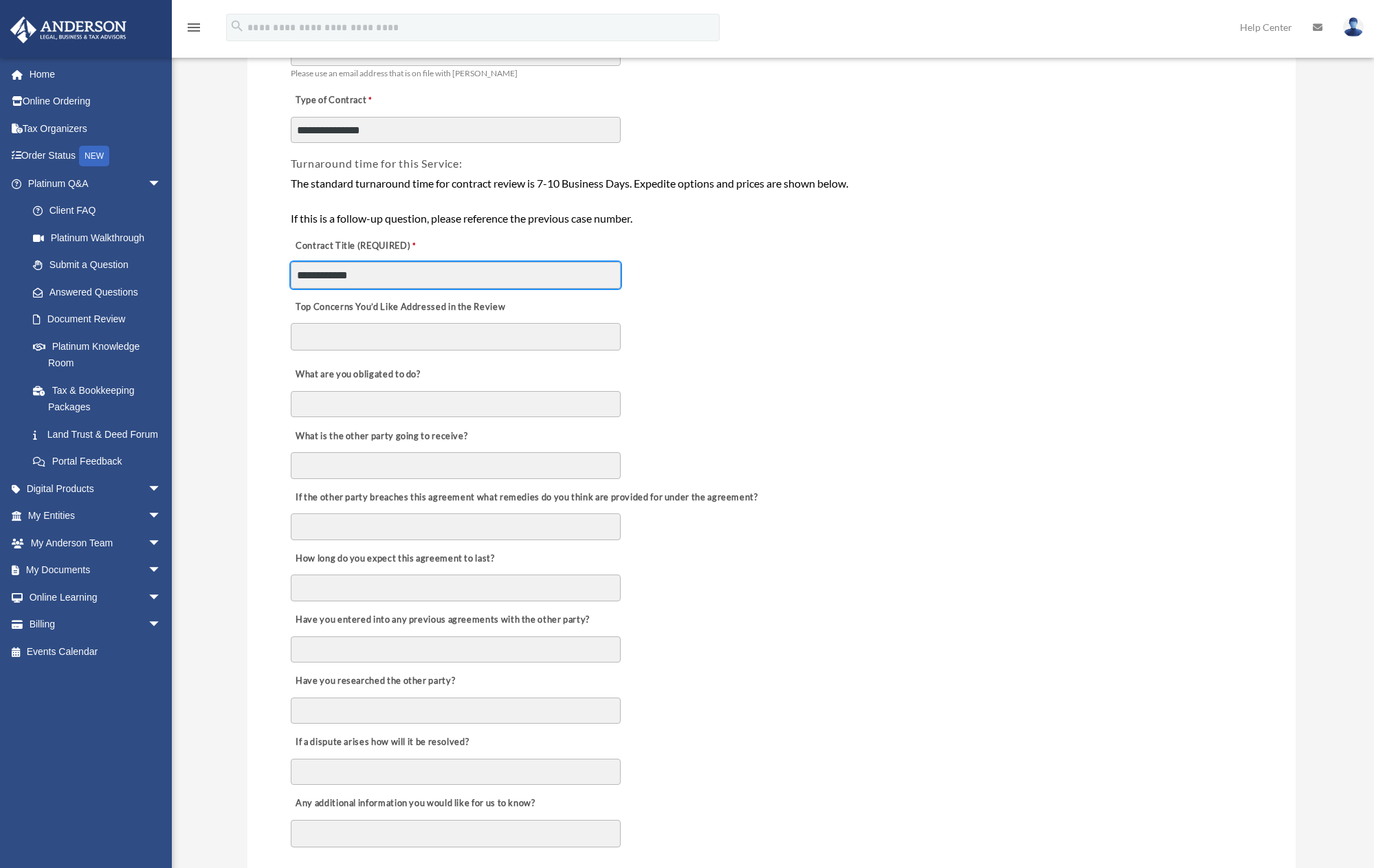
type input "**********"
click at [518, 337] on textarea "Top Concerns You’d Like Addressed in the Review" at bounding box center [455, 337] width 330 height 28
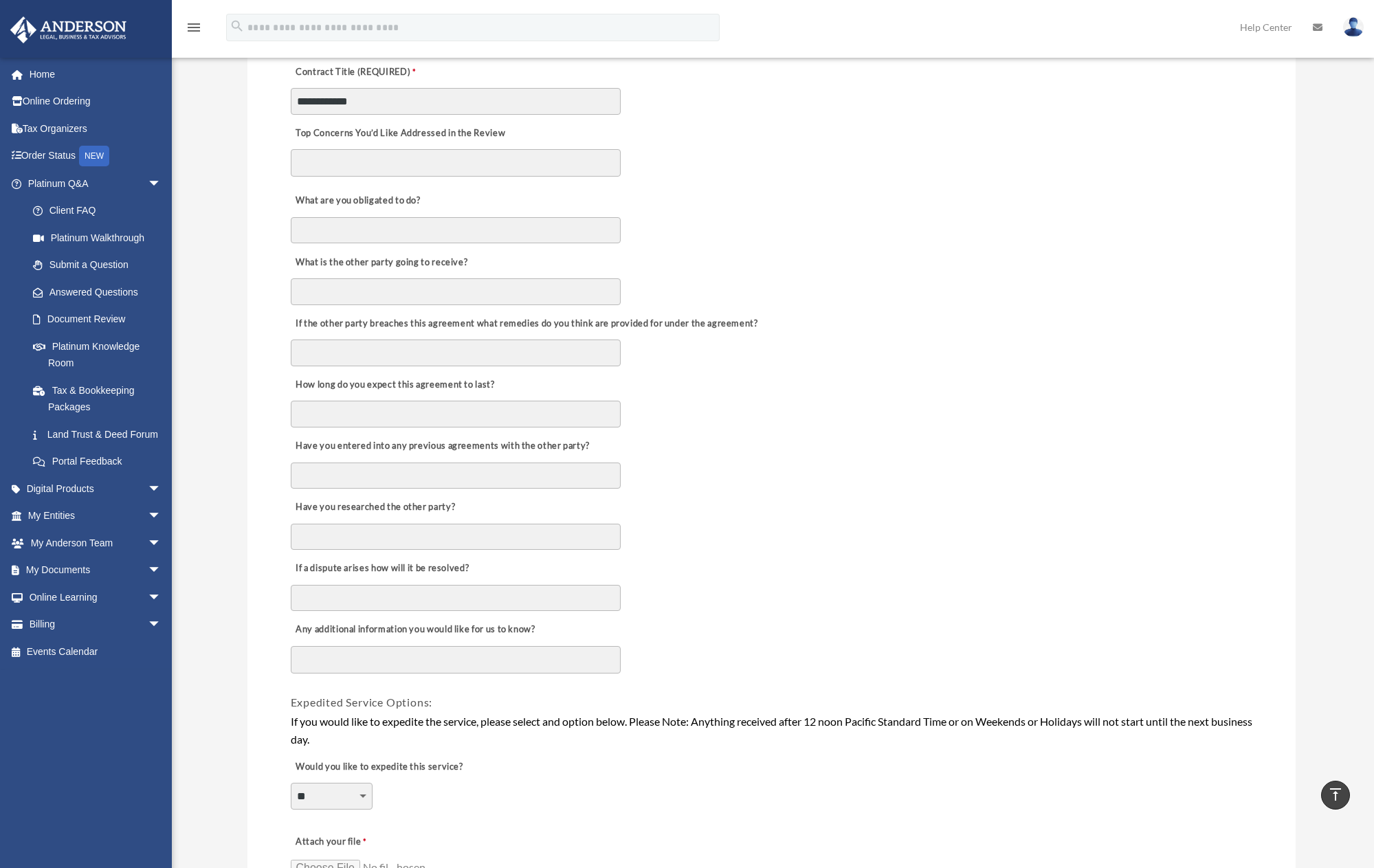
scroll to position [344, 0]
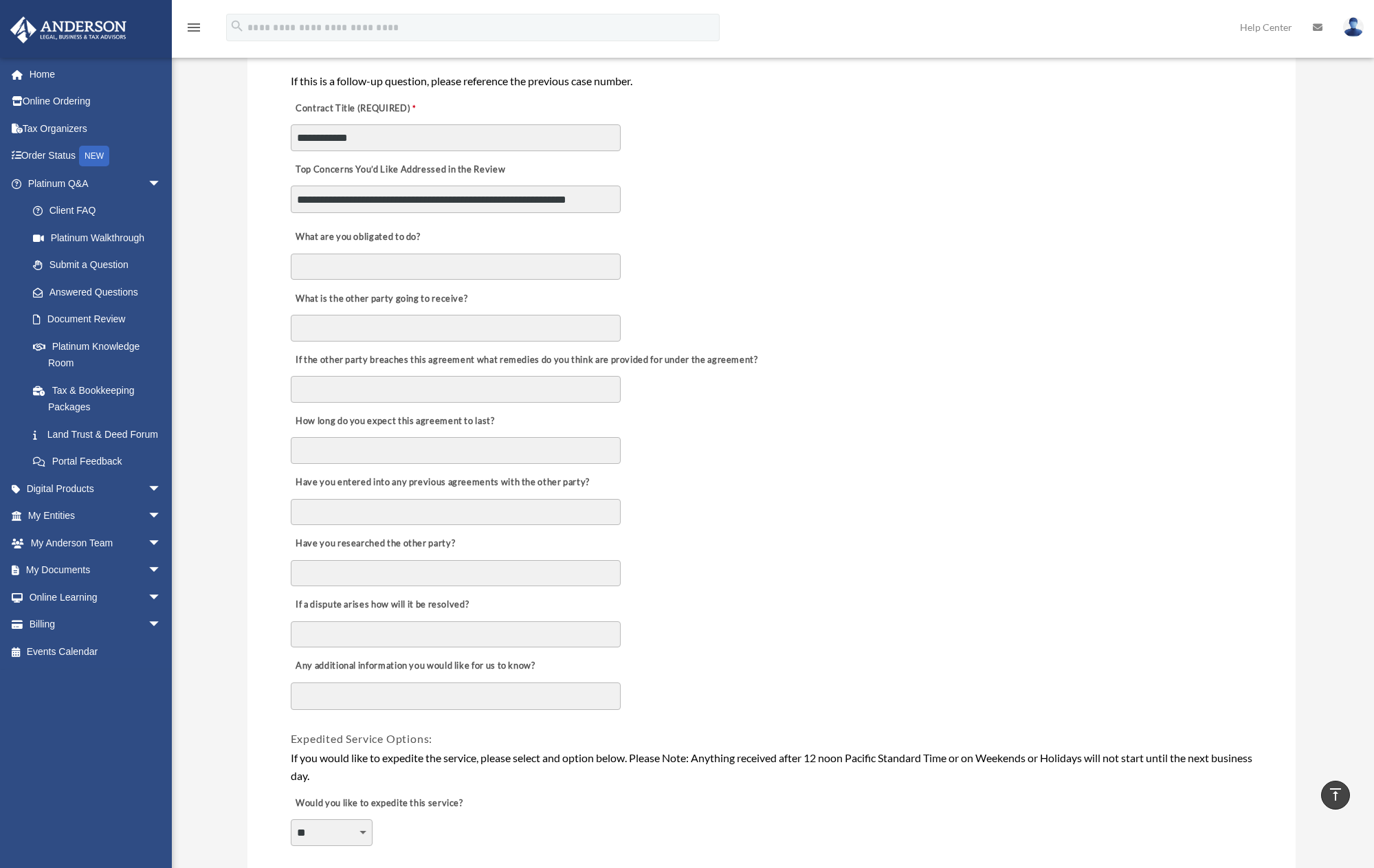
type textarea "**********"
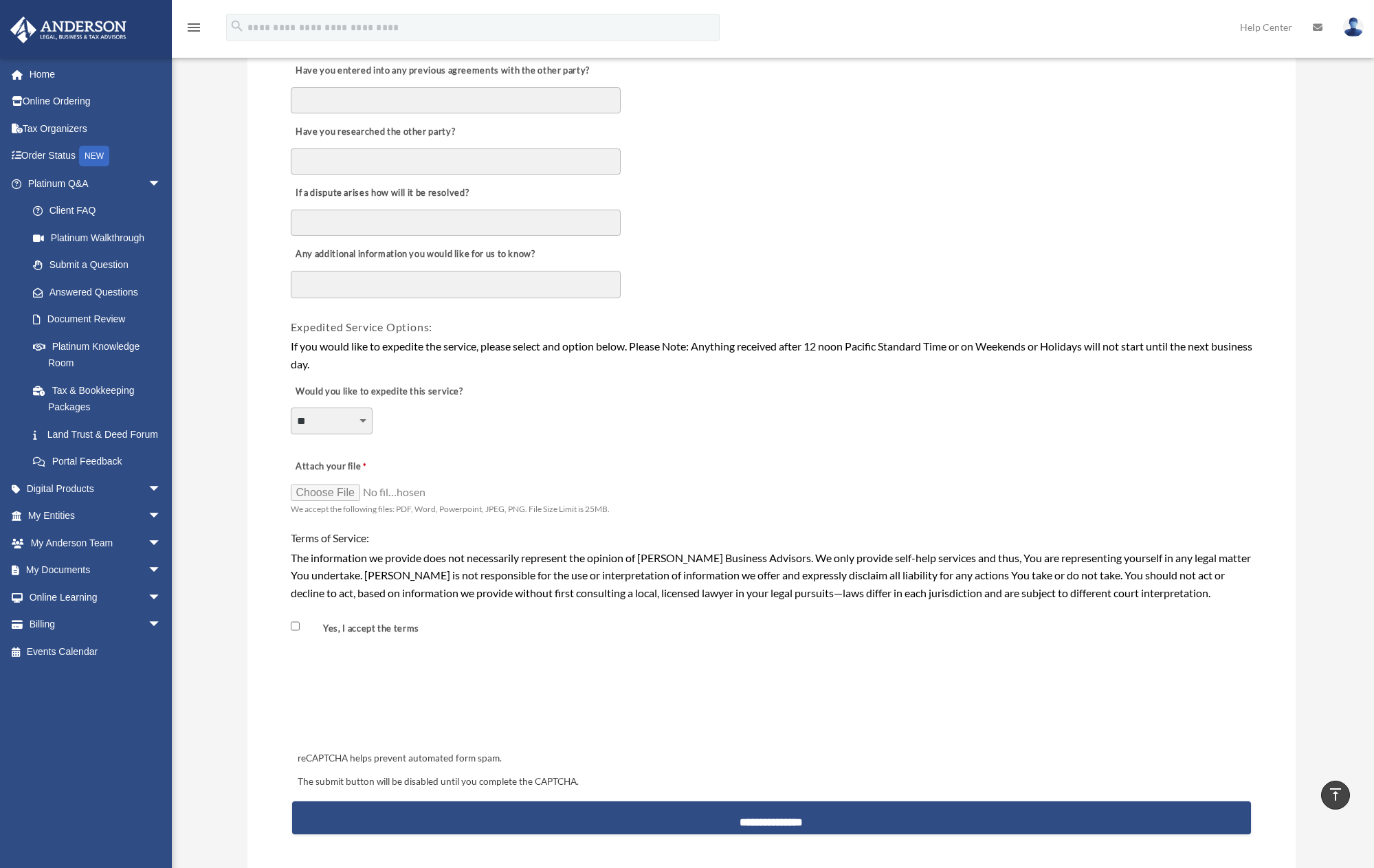
scroll to position [825, 0]
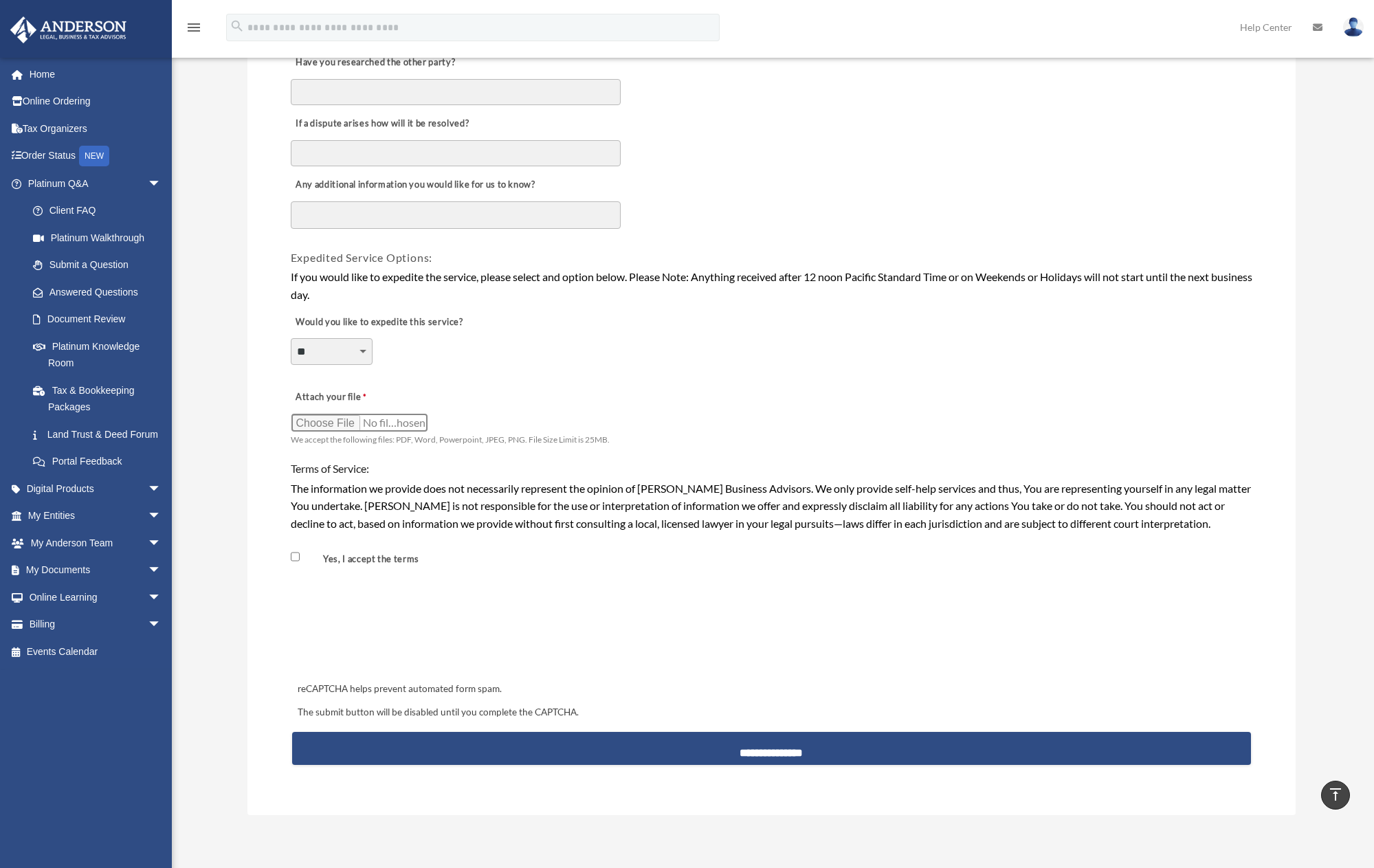
click at [338, 427] on input "Attach your file" at bounding box center [359, 423] width 137 height 19
click at [335, 426] on input "Attach your file" at bounding box center [359, 423] width 137 height 19
type input "**********"
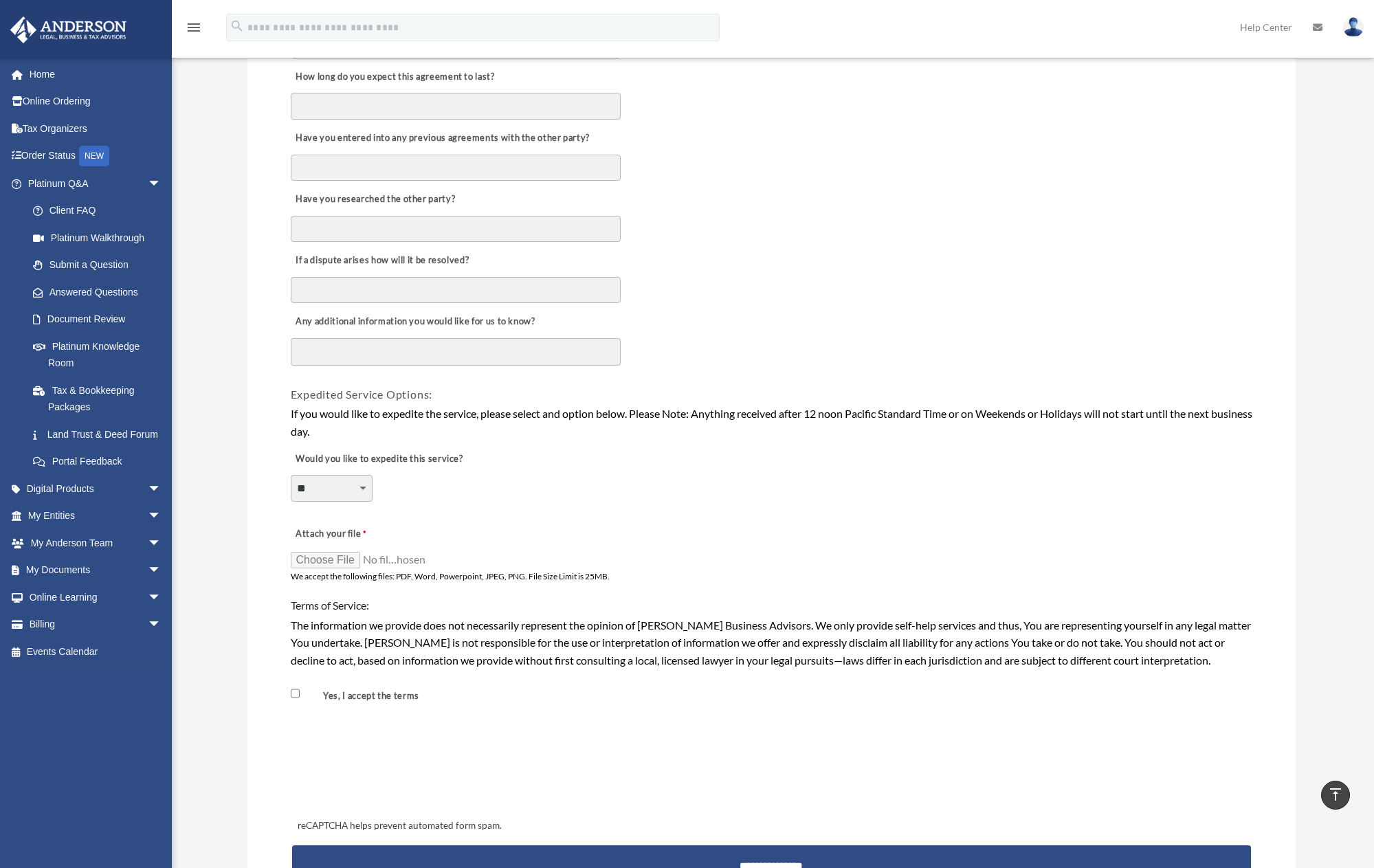
scroll to position [687, 0]
click at [515, 355] on textarea "Any additional information you would like for us to know?" at bounding box center [455, 352] width 330 height 28
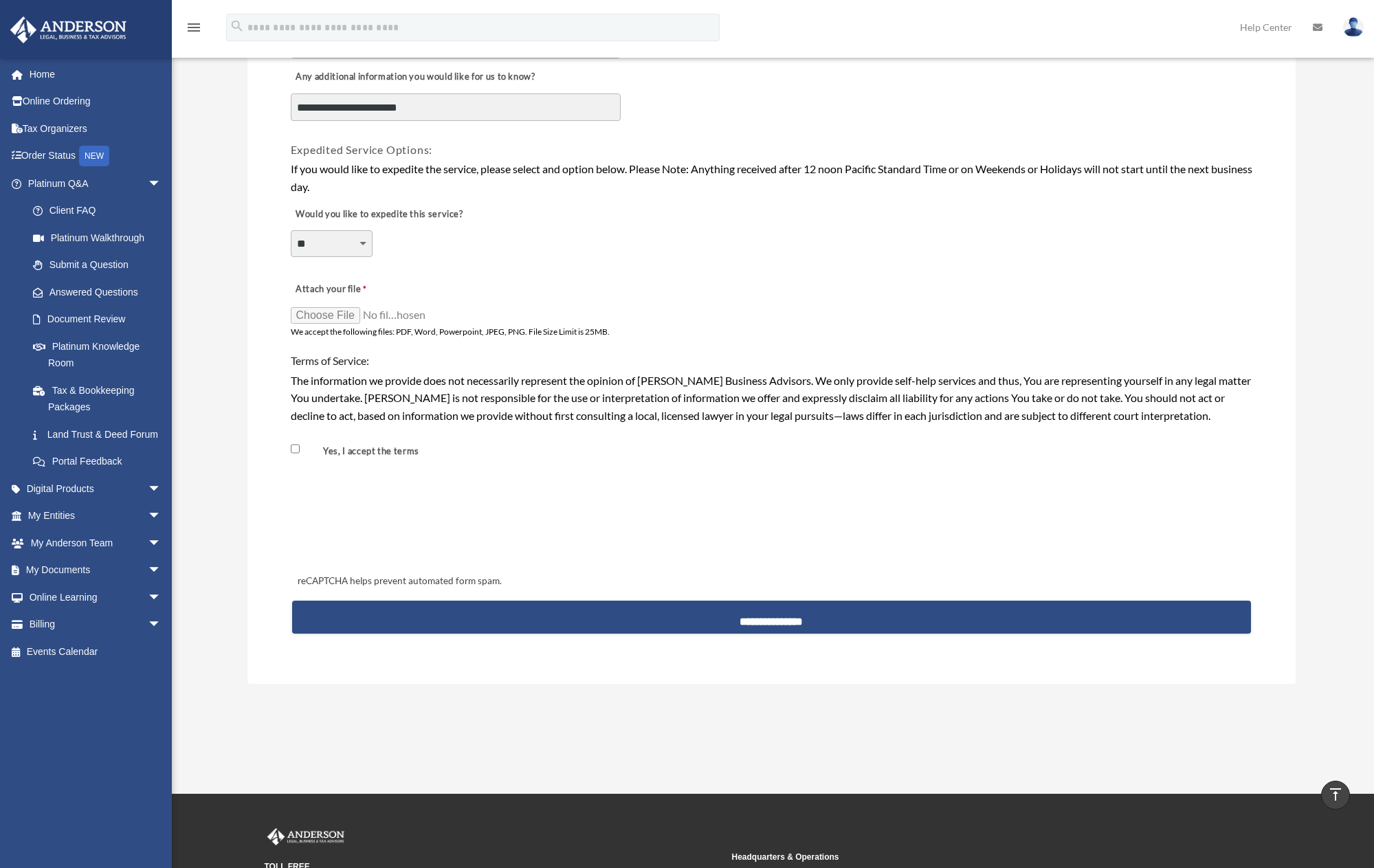
scroll to position [962, 0]
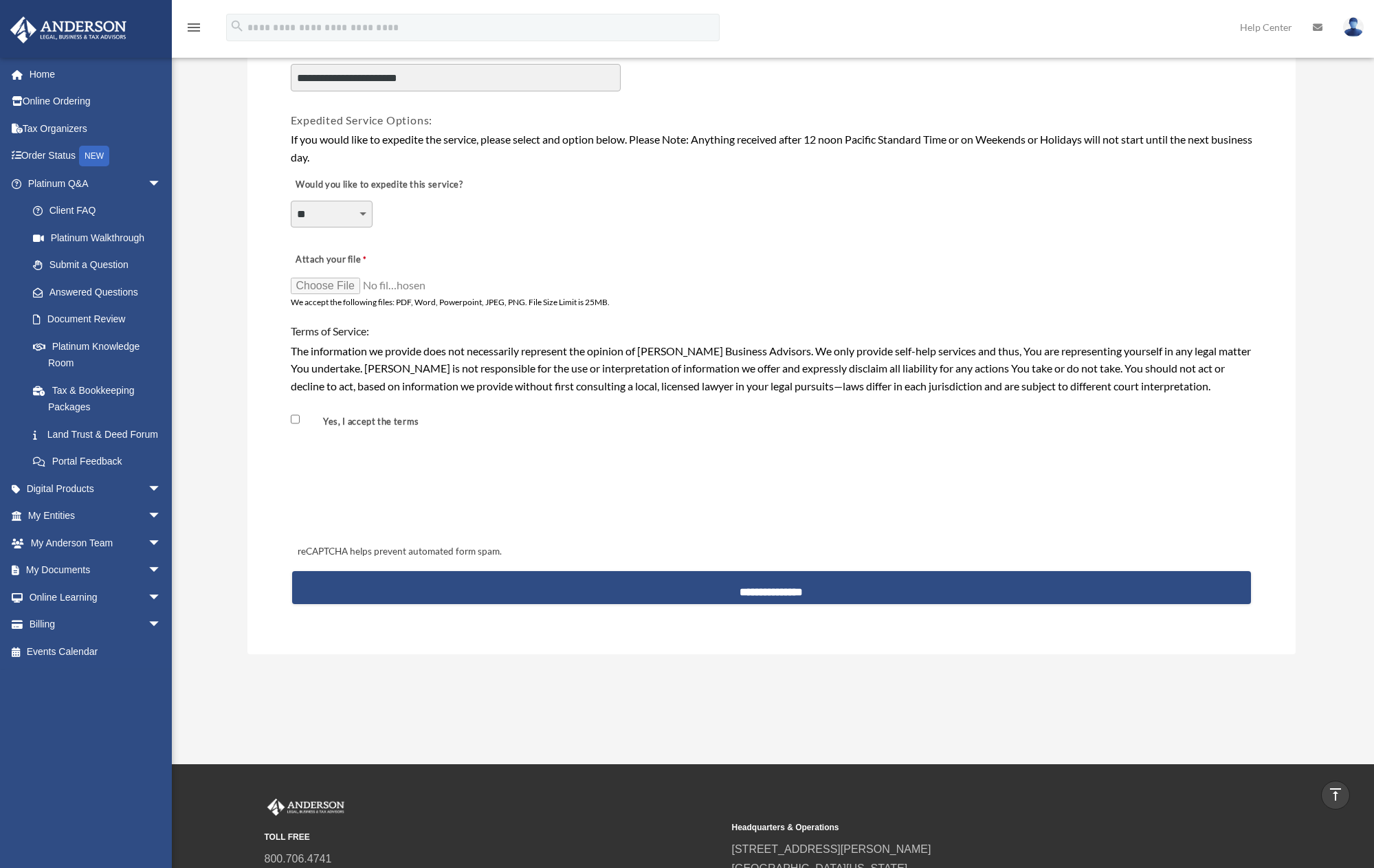
type textarea "**********"
click at [343, 286] on input "Attach your file" at bounding box center [359, 285] width 137 height 19
click at [742, 587] on input "**********" at bounding box center [772, 587] width 959 height 33
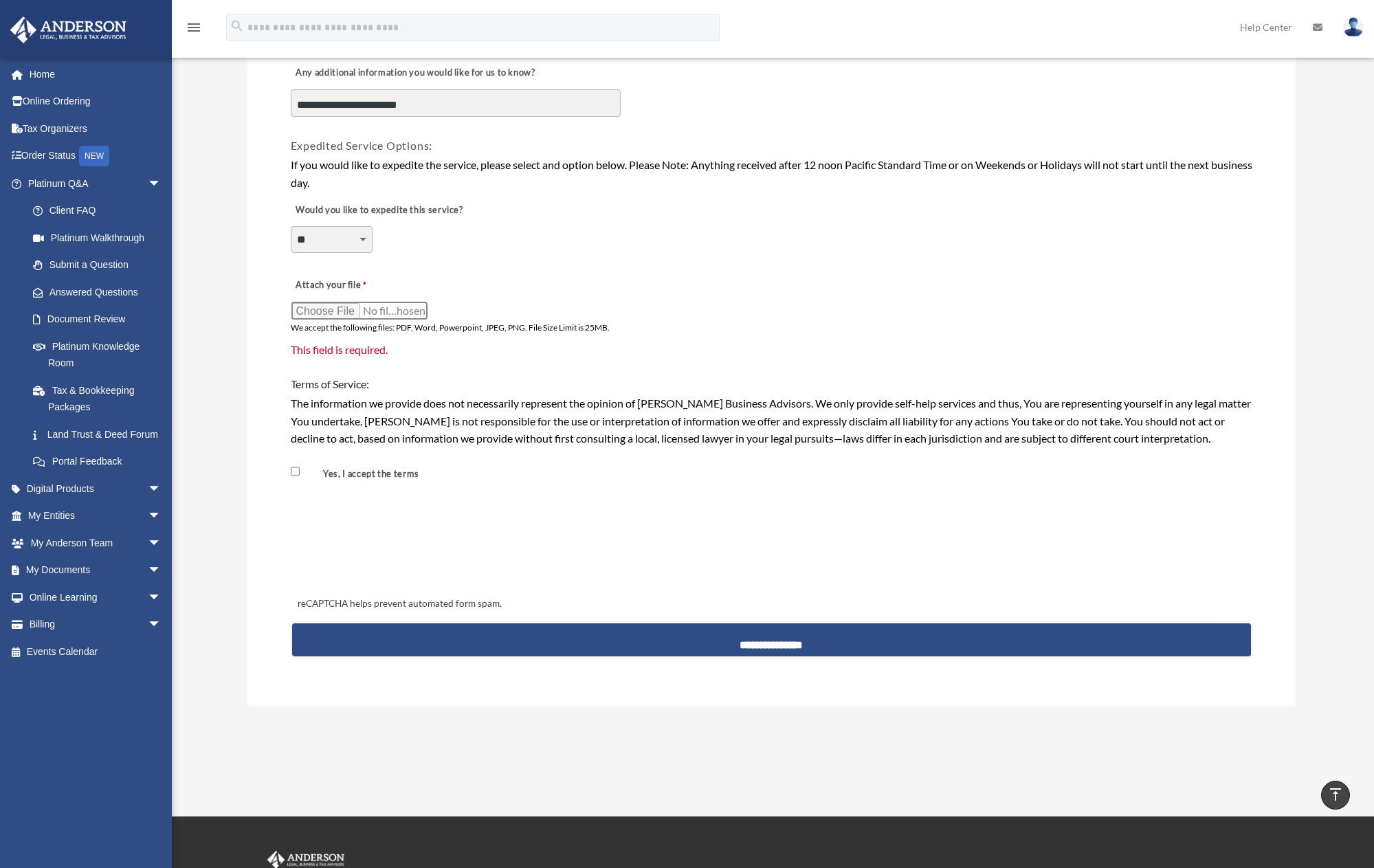
scroll to position [868, 0]
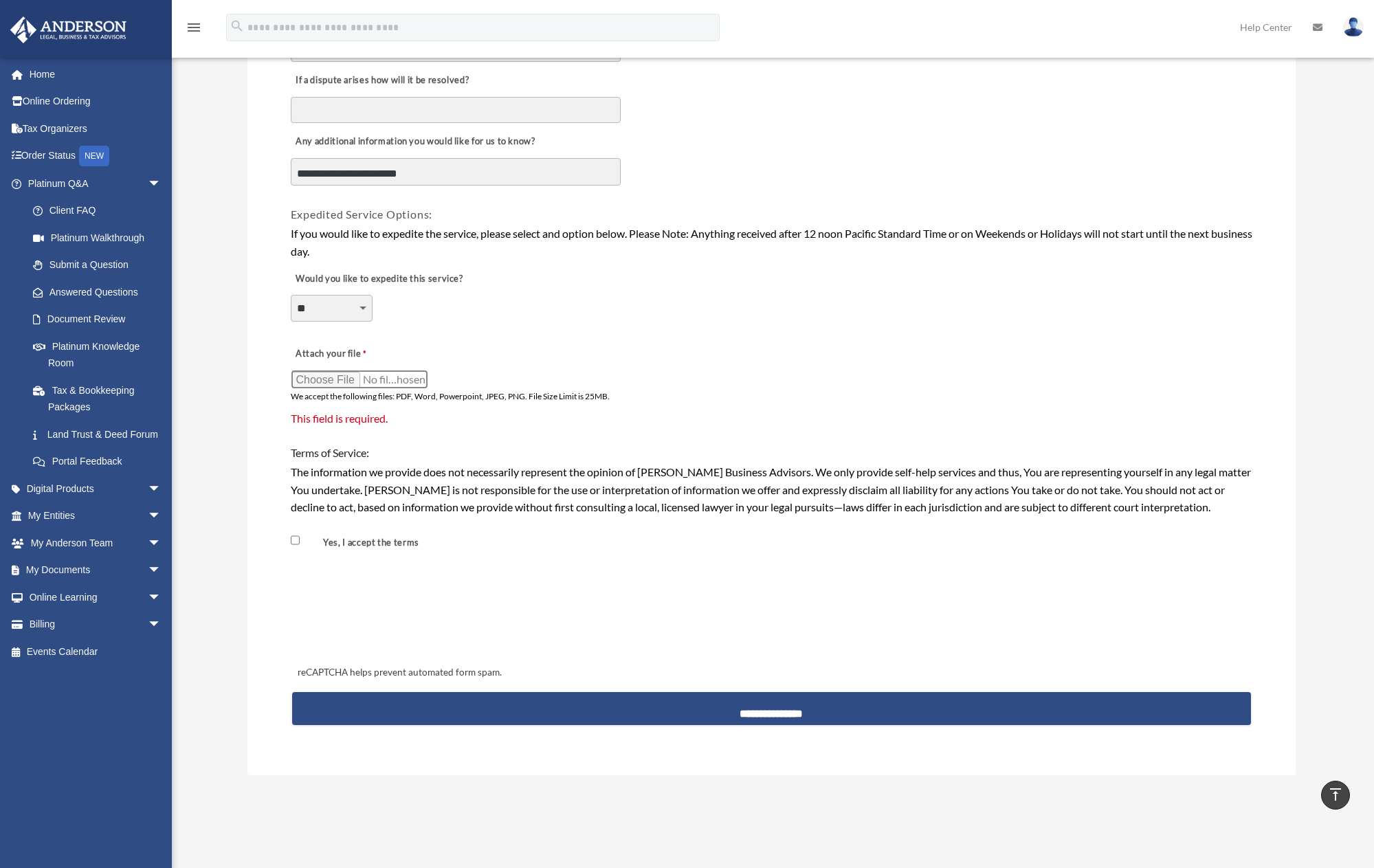
click at [331, 375] on input "Attach your file" at bounding box center [359, 379] width 137 height 19
type input "**********"
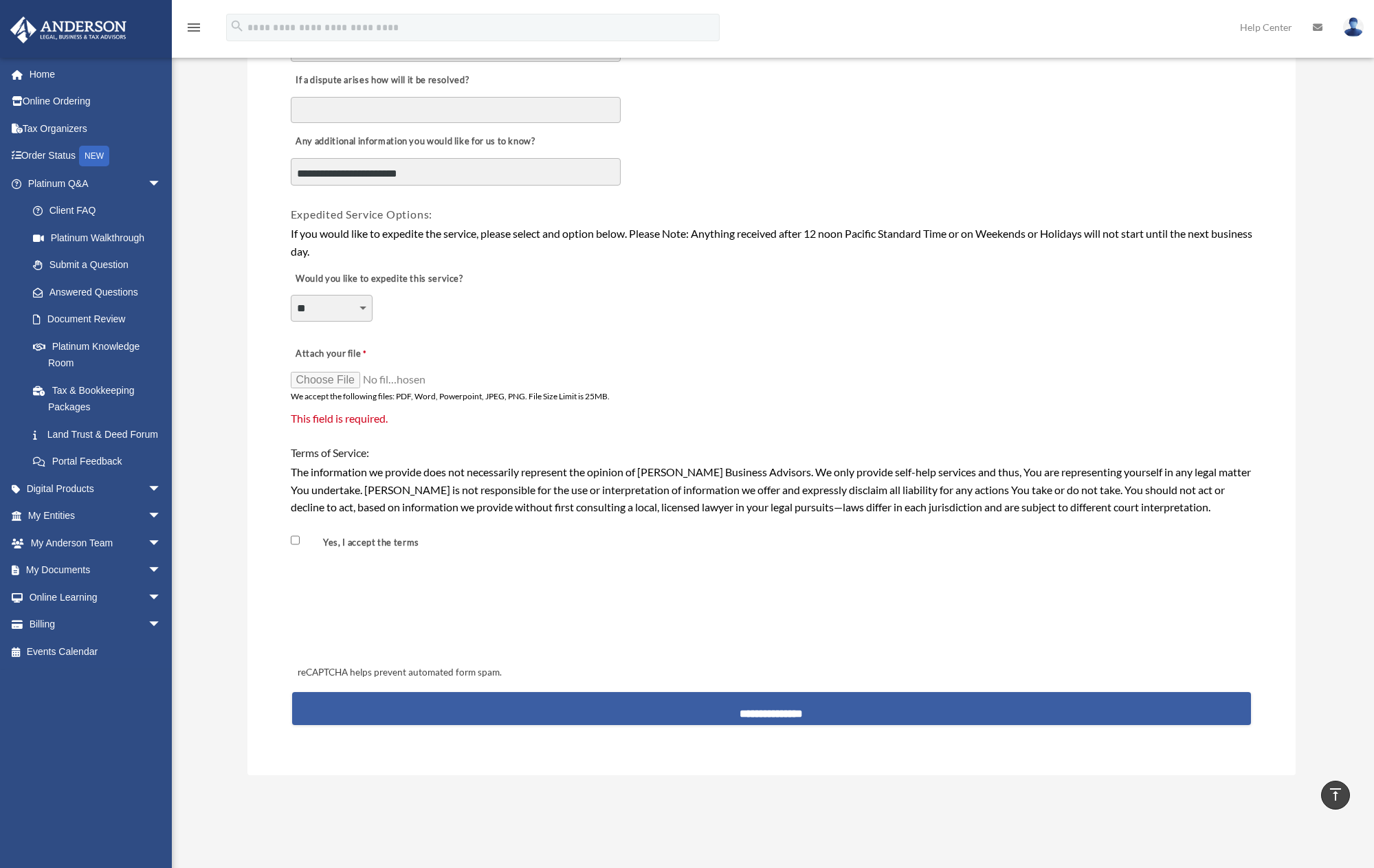
click at [765, 708] on input "**********" at bounding box center [772, 708] width 959 height 33
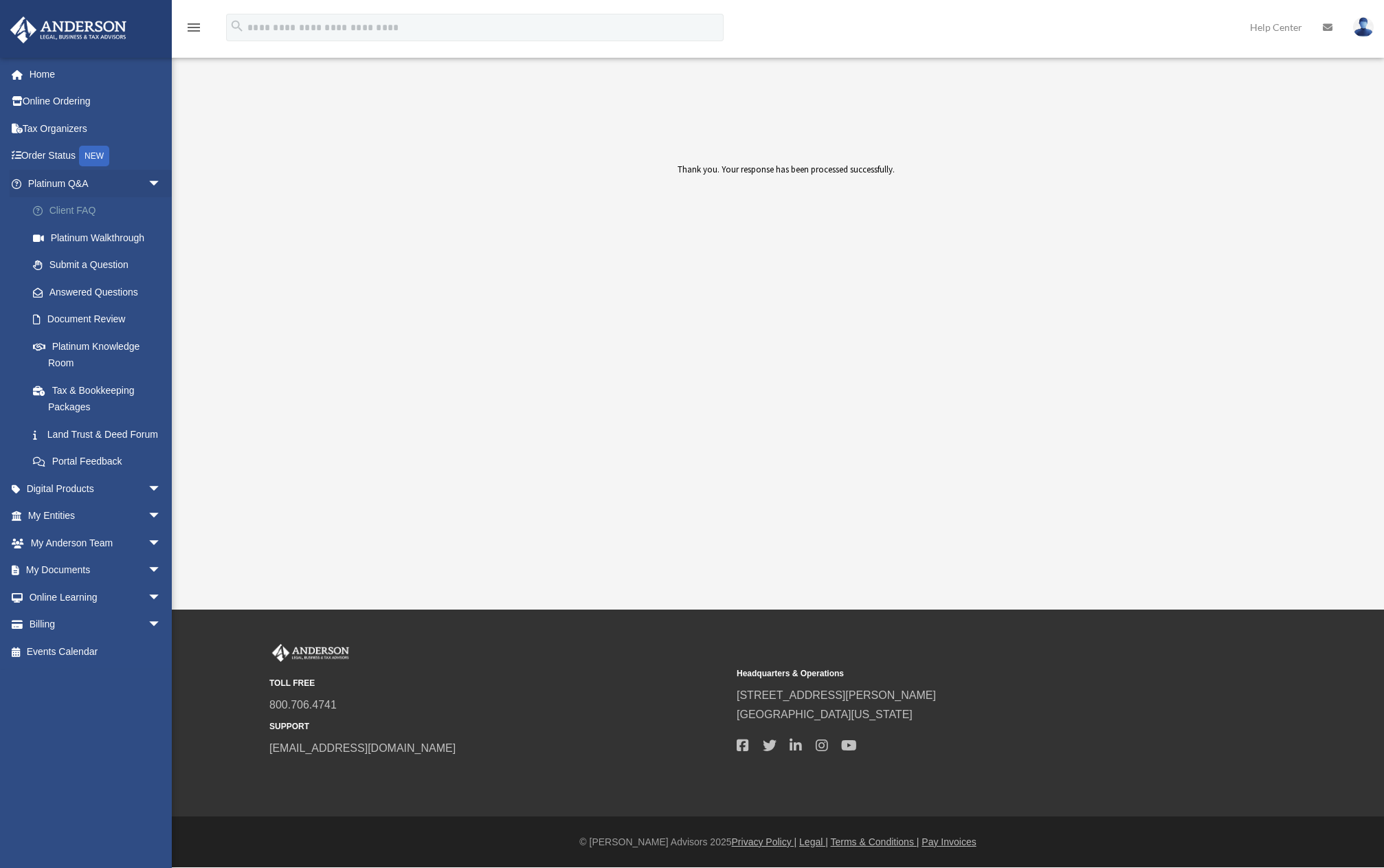
click at [80, 208] on link "Client FAQ" at bounding box center [100, 211] width 163 height 28
click at [89, 237] on link "Platinum Walkthrough" at bounding box center [100, 238] width 163 height 28
